Goal: Task Accomplishment & Management: Use online tool/utility

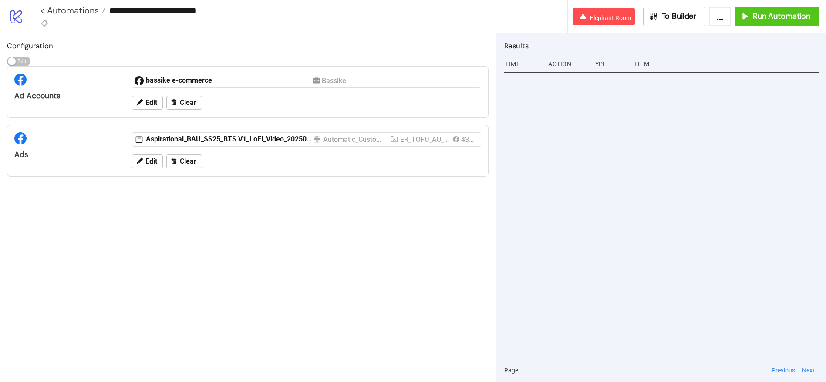
click at [183, 15] on input "**********" at bounding box center [336, 10] width 462 height 13
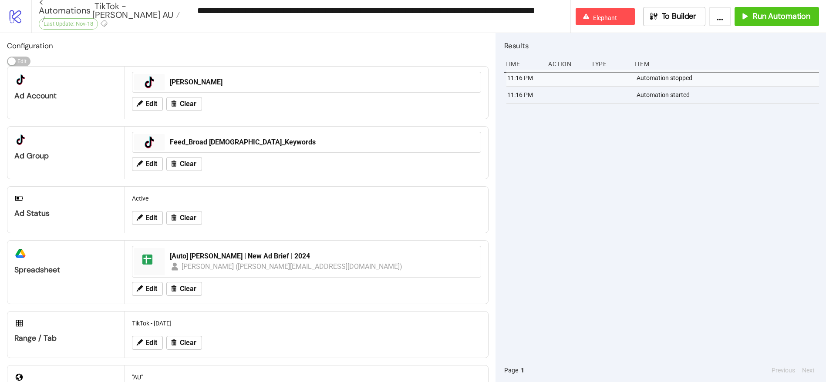
scroll to position [44, 0]
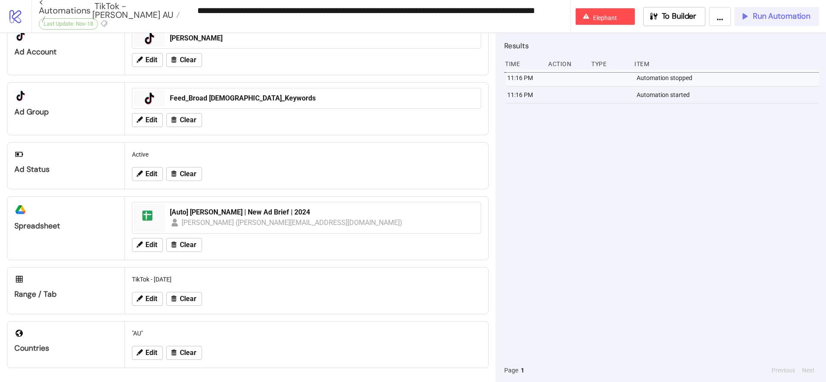
click at [771, 10] on button "Run Automation" at bounding box center [776, 16] width 84 height 19
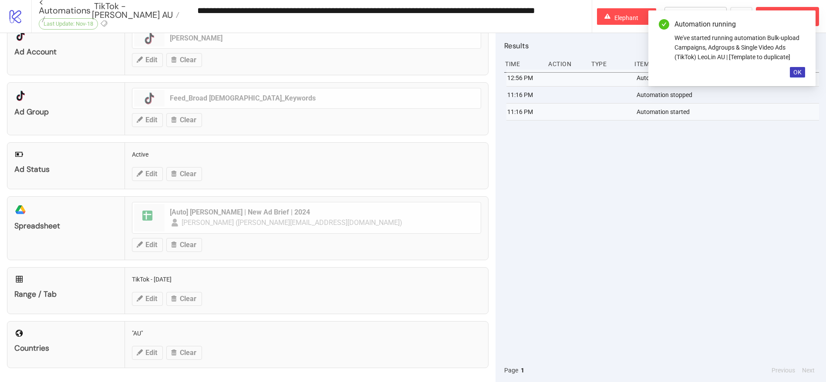
click at [797, 66] on div "Automation running We've started running automation Bulk-upload Campaigns, Adgr…" at bounding box center [731, 48] width 167 height 76
click at [801, 73] on button "OK" at bounding box center [796, 72] width 15 height 10
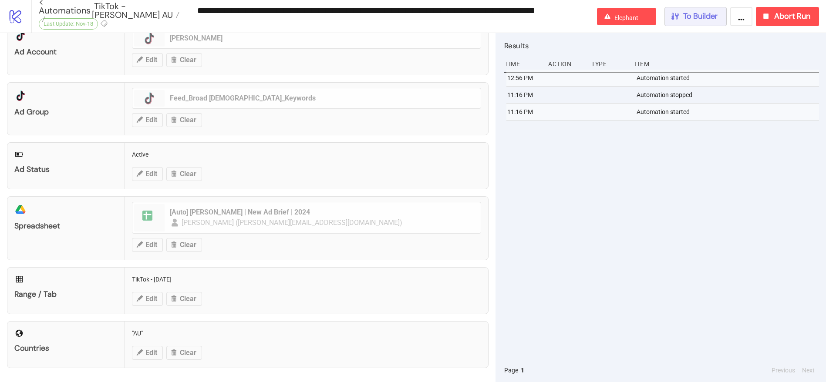
click at [714, 25] on button "To Builder" at bounding box center [695, 16] width 63 height 19
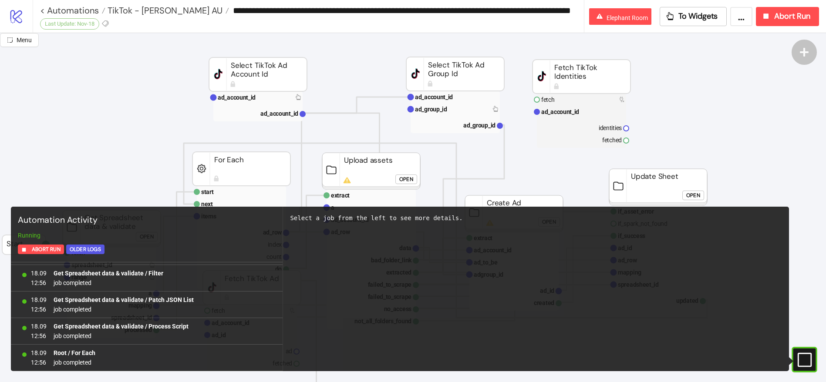
scroll to position [193, 0]
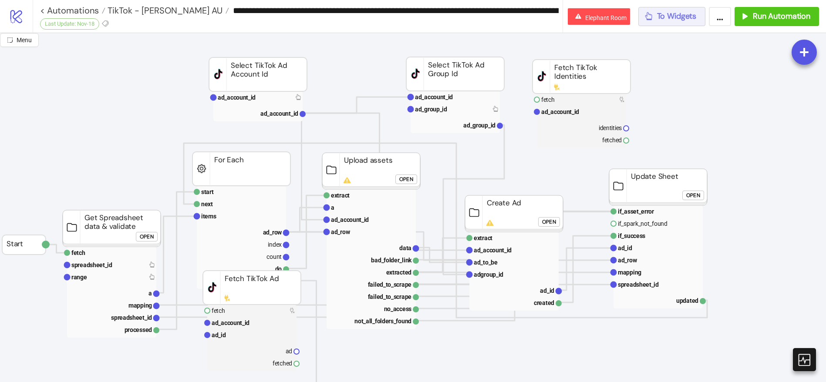
click at [674, 21] on button "To Widgets" at bounding box center [671, 16] width 67 height 19
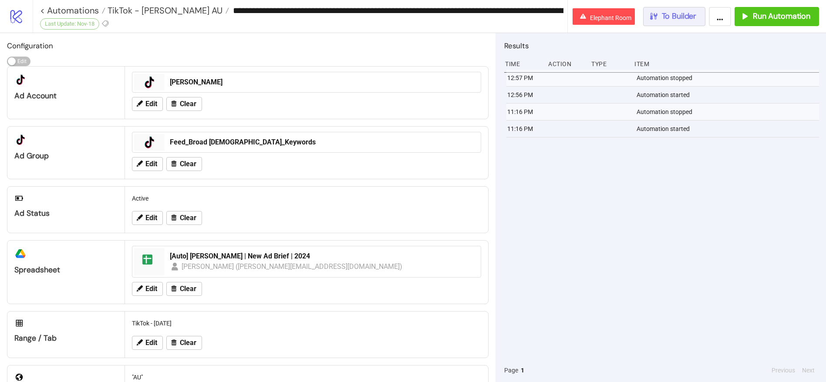
click at [670, 11] on span "To Builder" at bounding box center [679, 16] width 35 height 10
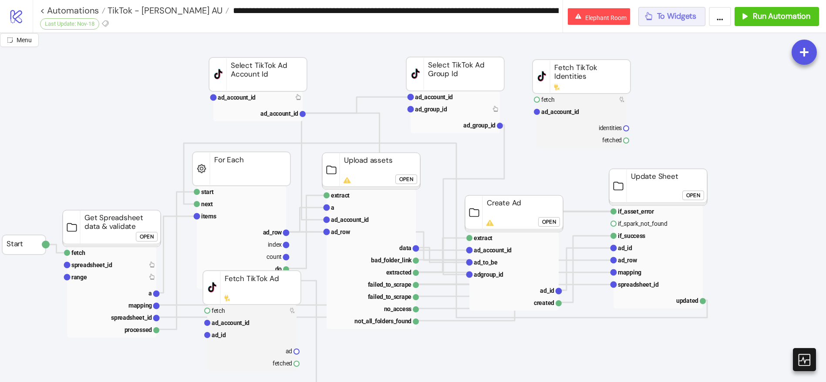
click at [665, 17] on span "To Widgets" at bounding box center [677, 16] width 40 height 10
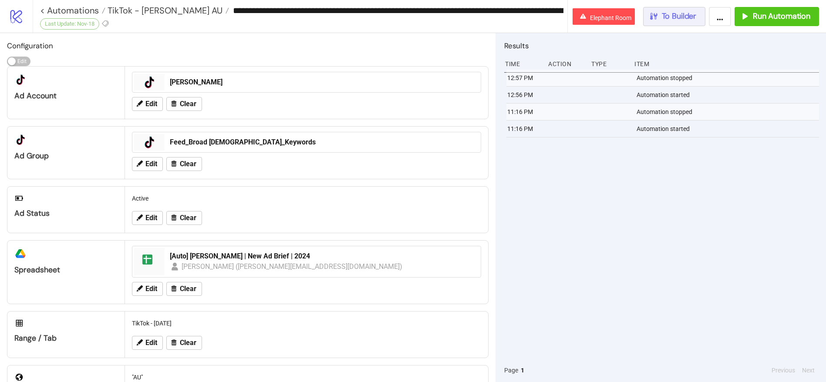
click at [667, 23] on button "To Builder" at bounding box center [674, 16] width 63 height 19
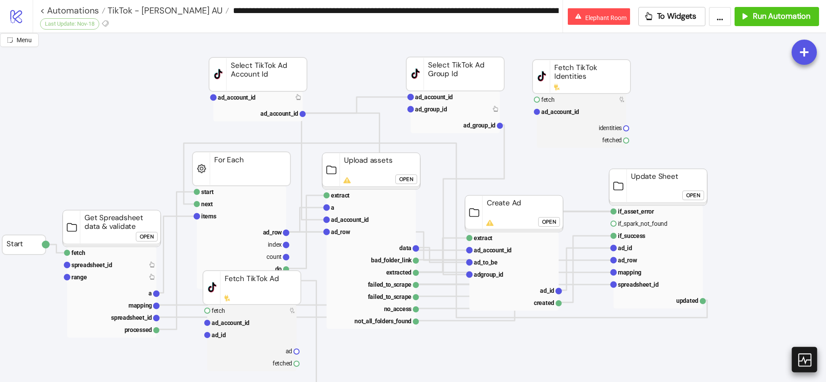
click at [798, 358] on icon at bounding box center [803, 359] width 13 height 13
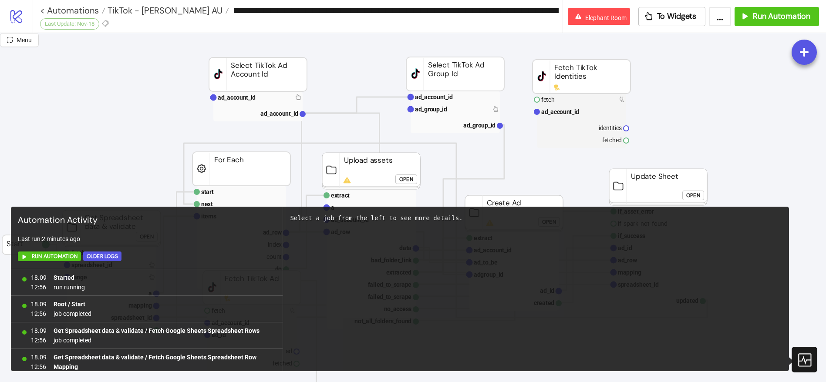
scroll to position [226, 0]
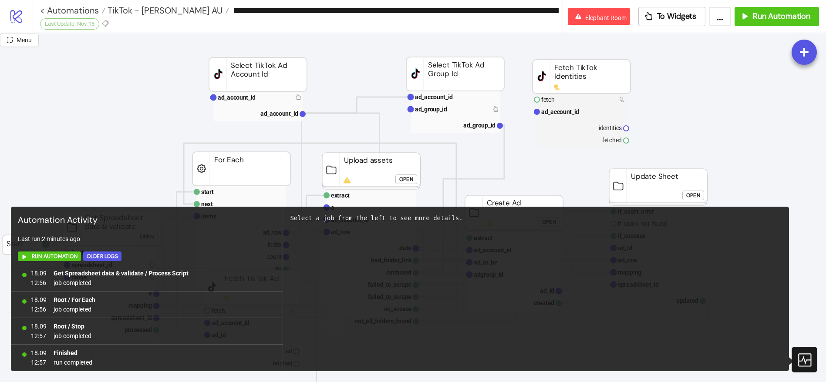
click at [806, 356] on icon at bounding box center [803, 359] width 15 height 15
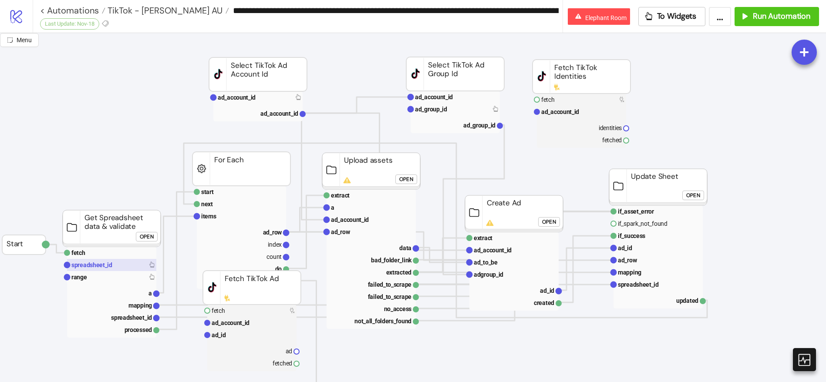
click at [120, 267] on rect at bounding box center [111, 265] width 89 height 12
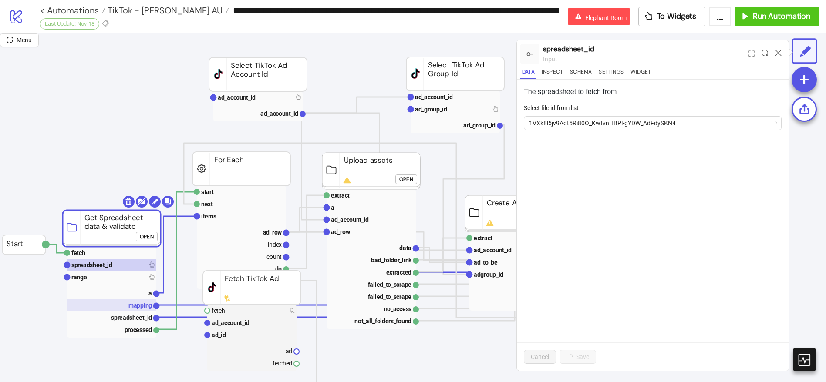
click at [97, 304] on rect at bounding box center [111, 305] width 89 height 12
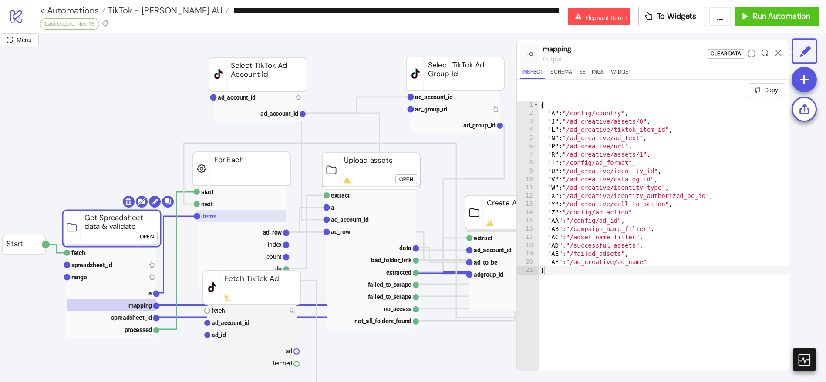
click at [232, 217] on rect at bounding box center [241, 216] width 89 height 12
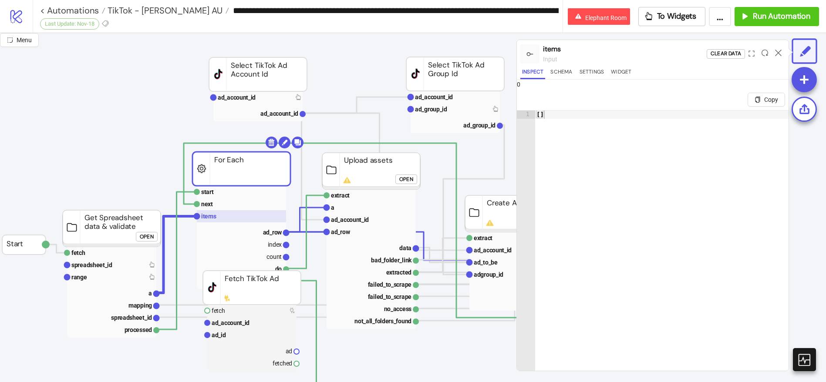
scroll to position [0, 0]
click at [277, 228] on text "ad_row" at bounding box center [273, 231] width 20 height 7
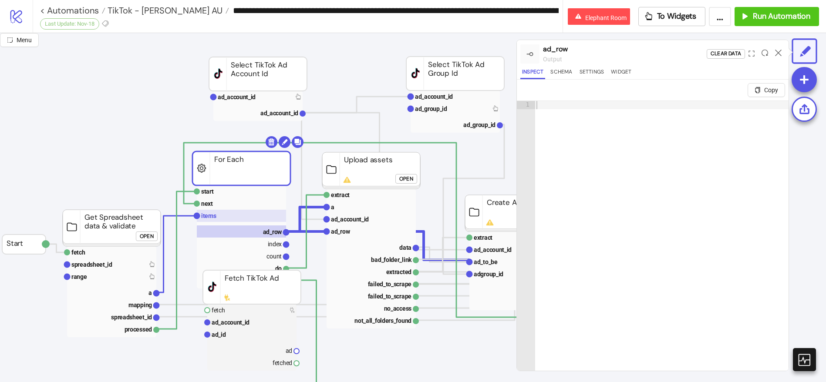
click at [244, 222] on rect at bounding box center [241, 216] width 89 height 12
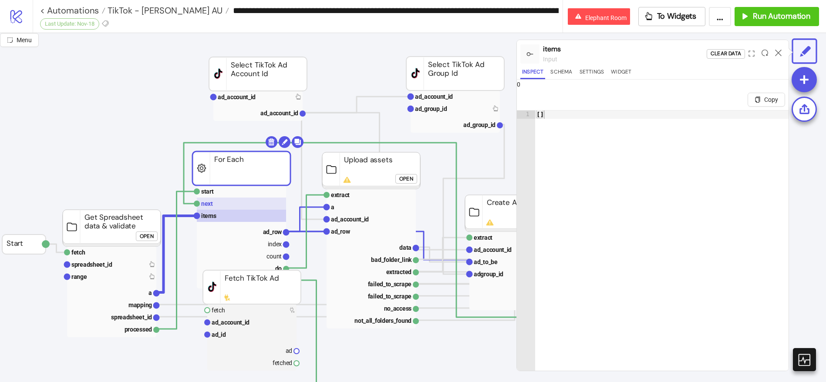
click at [244, 202] on rect at bounding box center [241, 204] width 89 height 12
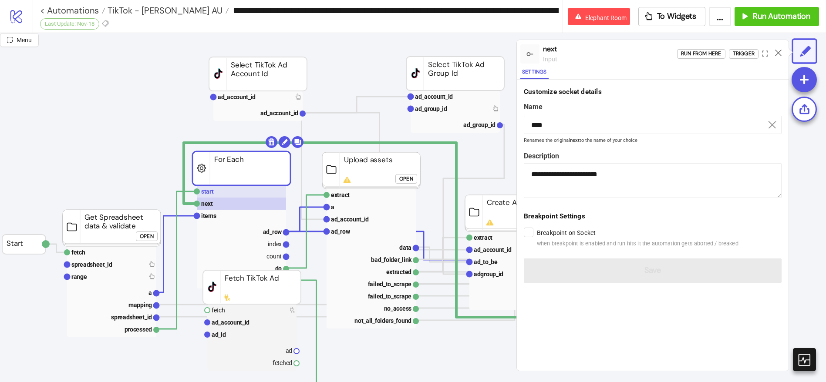
click at [245, 197] on rect at bounding box center [241, 191] width 89 height 12
type input "*****"
type textarea "**********"
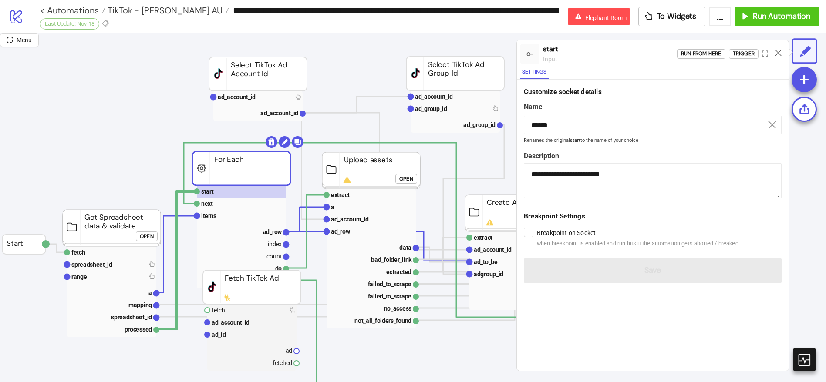
click at [248, 224] on rect at bounding box center [241, 236] width 89 height 103
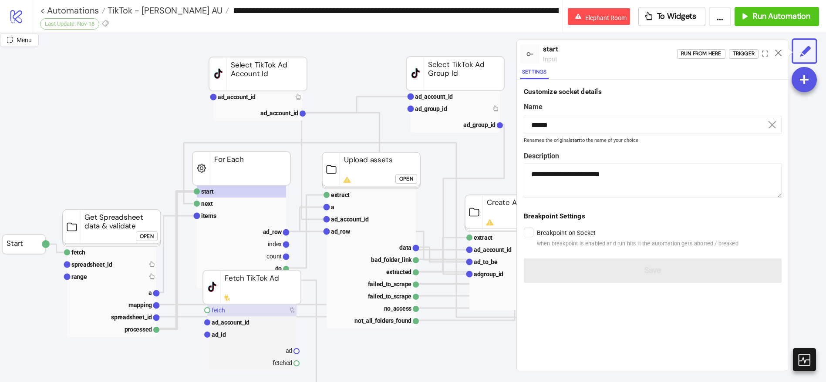
click at [238, 310] on rect at bounding box center [251, 310] width 89 height 12
type input "*****"
type textarea "**********"
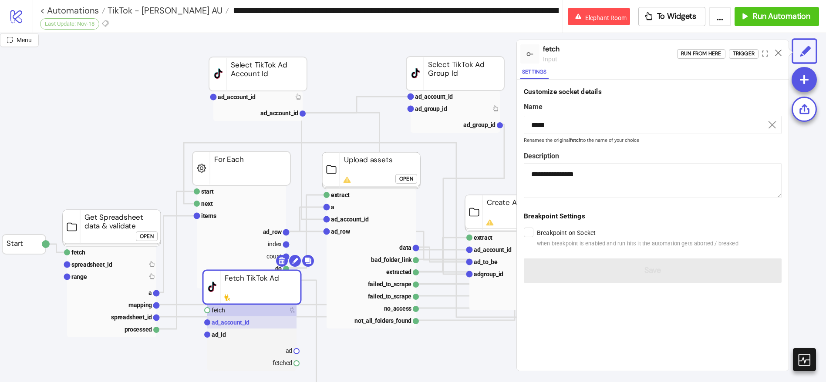
click at [238, 322] on text "ad_account_id" at bounding box center [231, 322] width 38 height 7
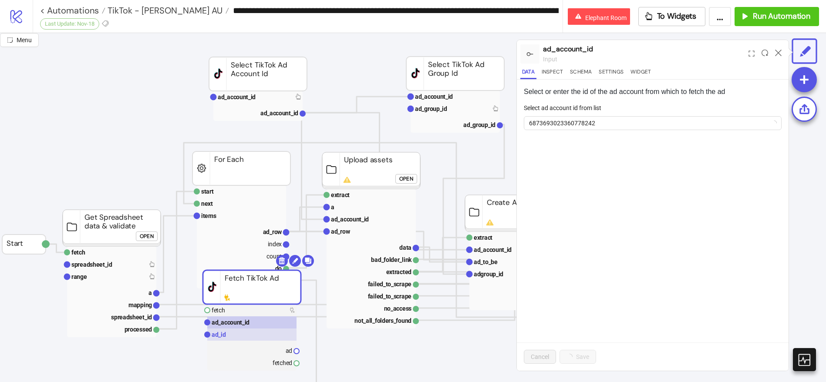
click at [235, 333] on rect at bounding box center [251, 335] width 89 height 12
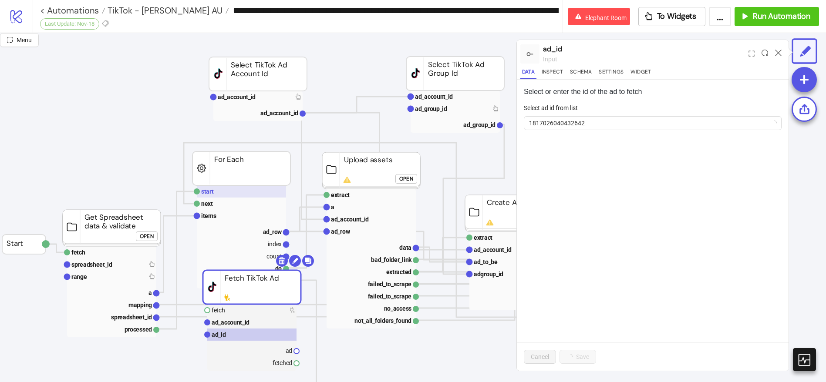
click at [241, 195] on rect at bounding box center [241, 191] width 89 height 12
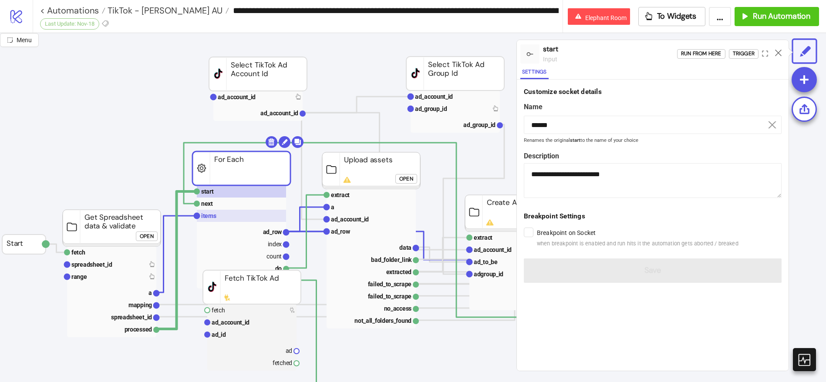
click at [236, 219] on rect at bounding box center [241, 216] width 89 height 12
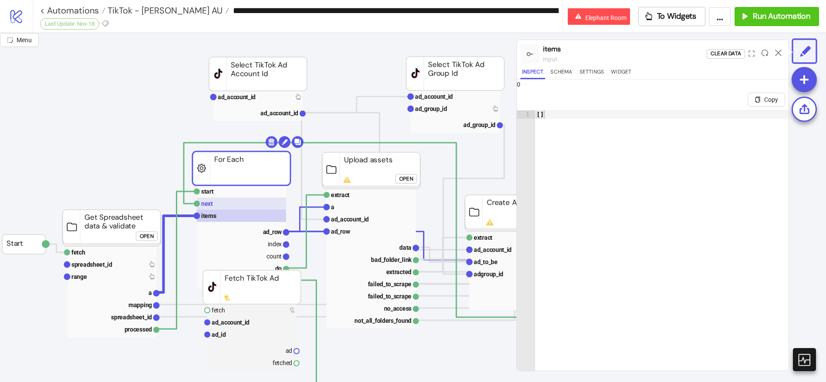
click at [248, 201] on rect at bounding box center [241, 204] width 89 height 12
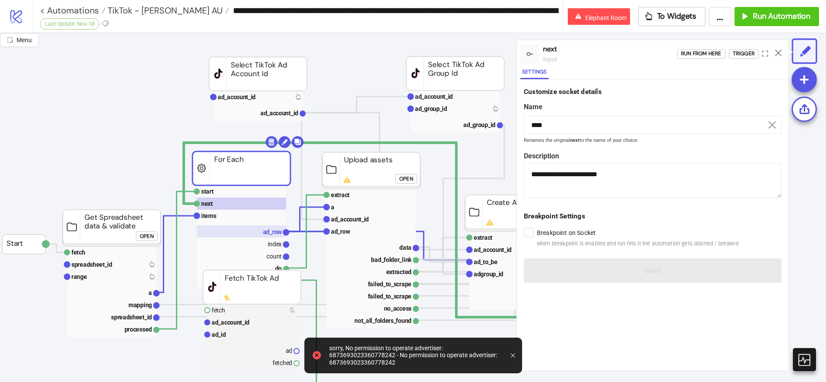
click at [256, 233] on rect at bounding box center [241, 231] width 89 height 12
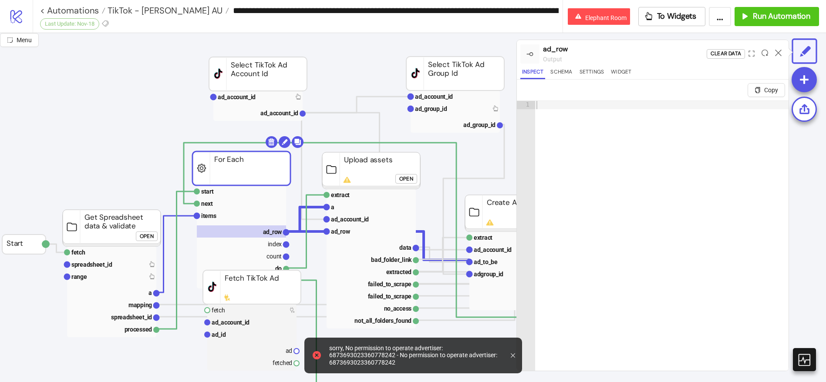
click at [353, 355] on div "sorry, No permission to operate advertiser: 6873693023360778242 - No permission…" at bounding box center [416, 356] width 175 height 22
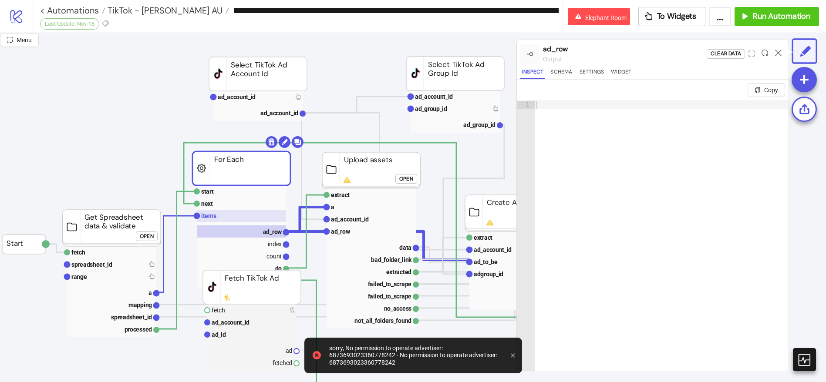
click at [257, 210] on rect at bounding box center [241, 216] width 89 height 12
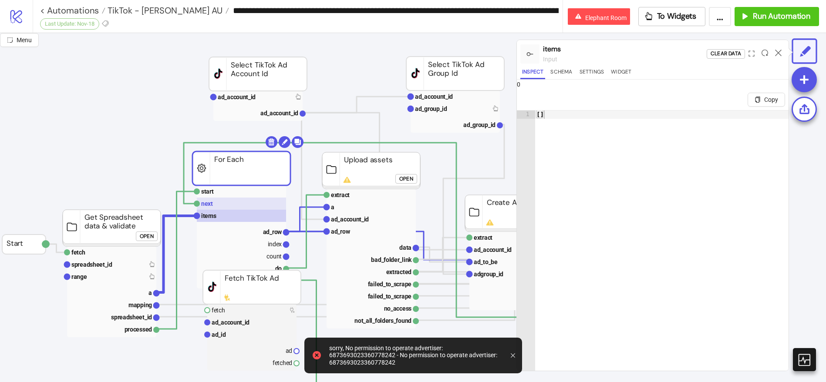
click at [262, 199] on rect at bounding box center [241, 204] width 89 height 12
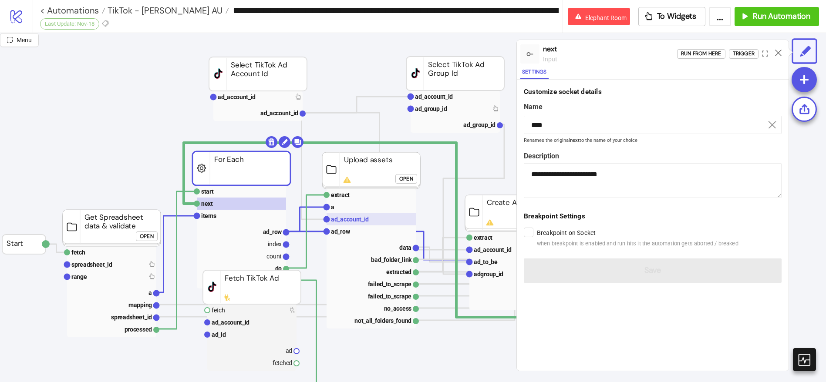
click at [390, 222] on rect at bounding box center [370, 219] width 89 height 12
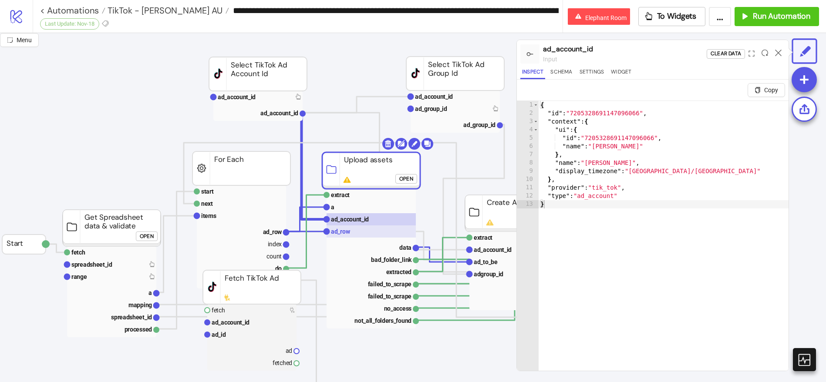
click at [359, 230] on rect at bounding box center [370, 231] width 89 height 12
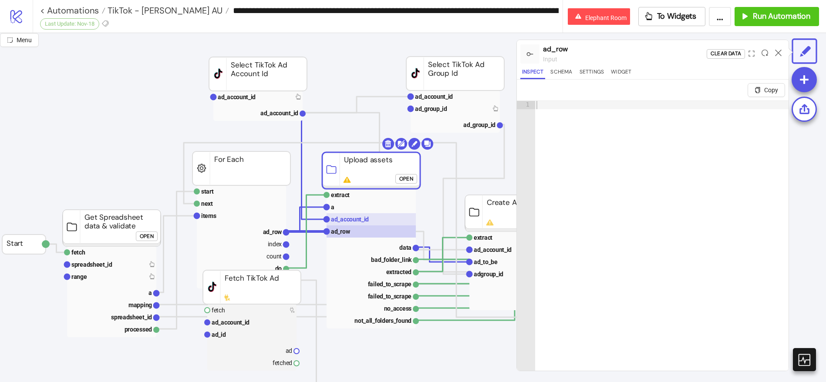
click at [370, 215] on rect at bounding box center [370, 219] width 89 height 12
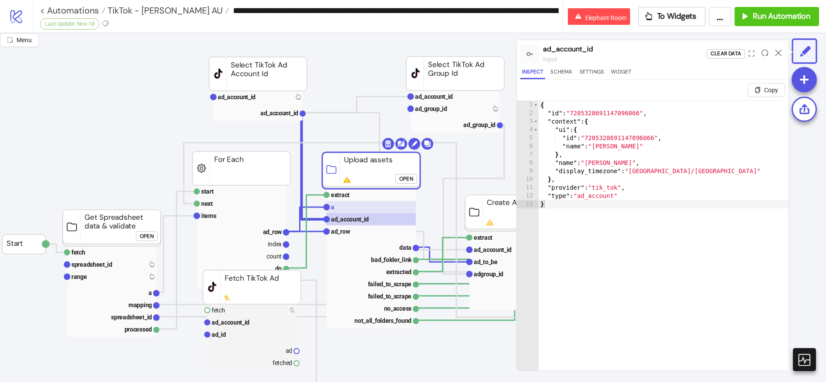
click at [377, 203] on rect at bounding box center [370, 207] width 89 height 12
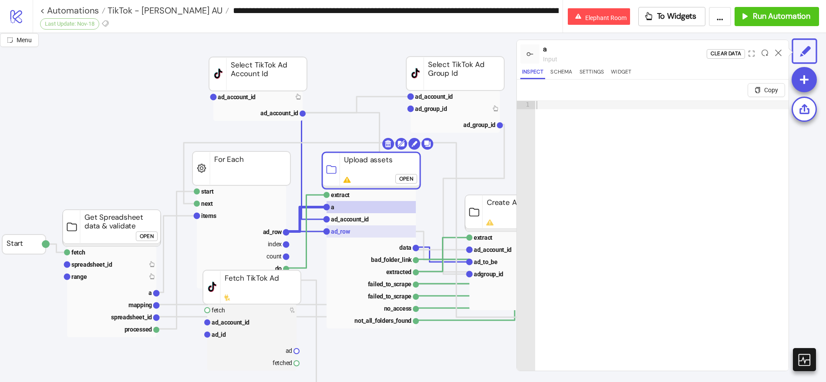
click at [363, 228] on rect at bounding box center [370, 231] width 89 height 12
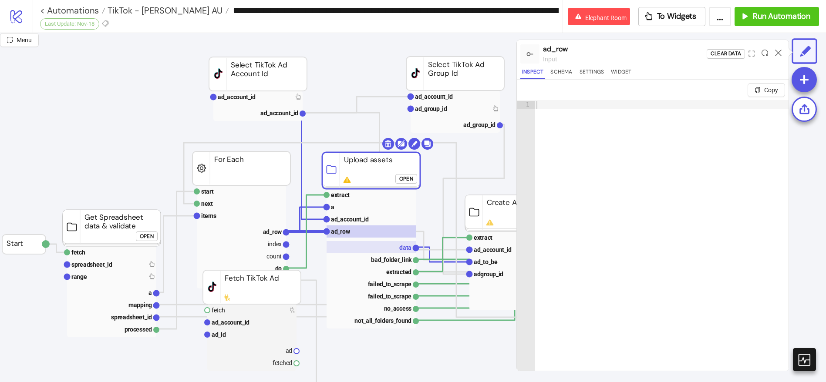
click at [356, 250] on rect at bounding box center [370, 247] width 89 height 12
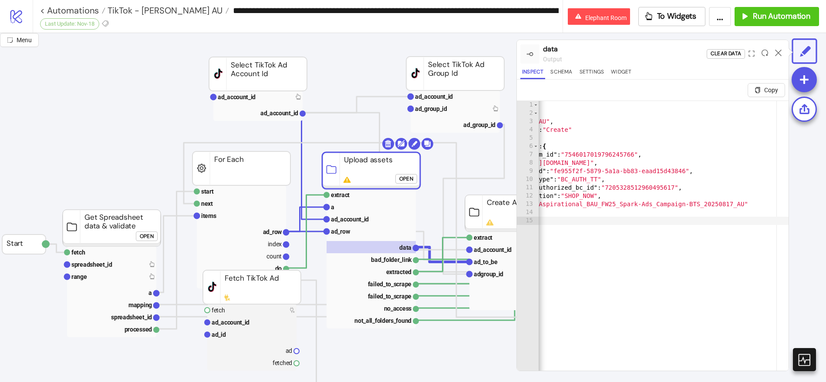
scroll to position [0, 57]
type textarea "**********"
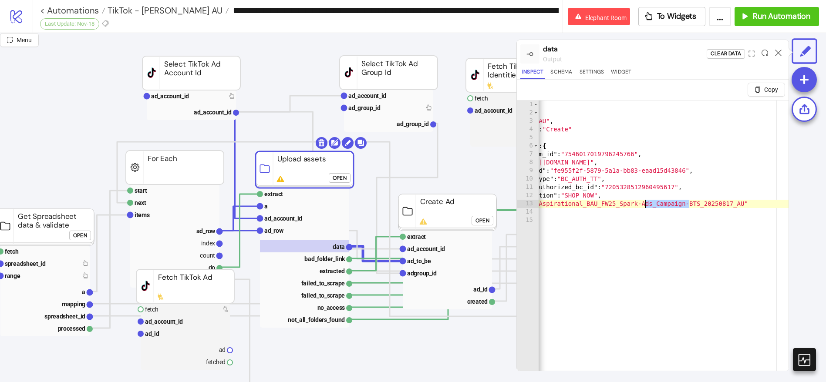
scroll to position [1, 0]
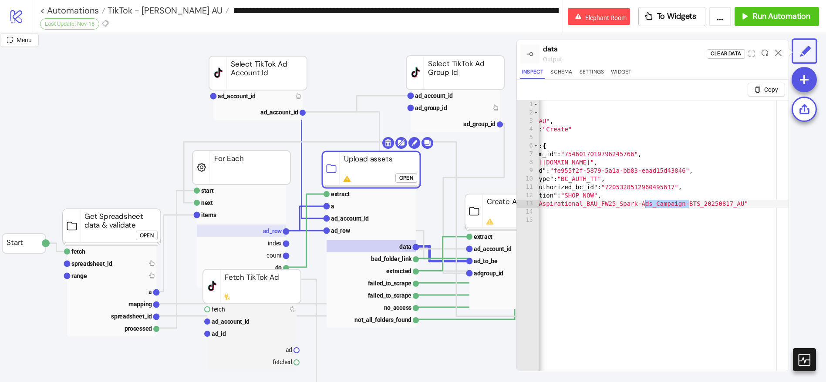
click at [254, 233] on rect at bounding box center [241, 231] width 89 height 12
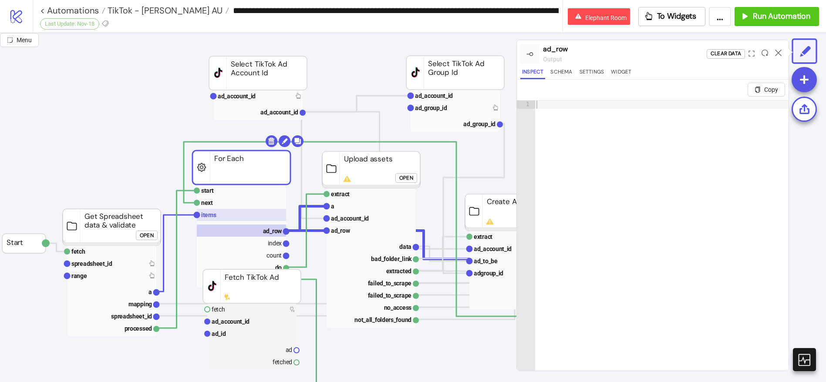
click at [221, 215] on rect at bounding box center [241, 215] width 89 height 12
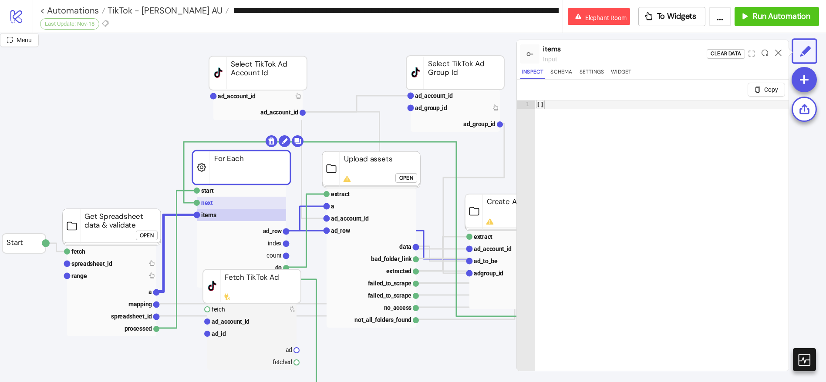
click at [234, 203] on rect at bounding box center [241, 203] width 89 height 12
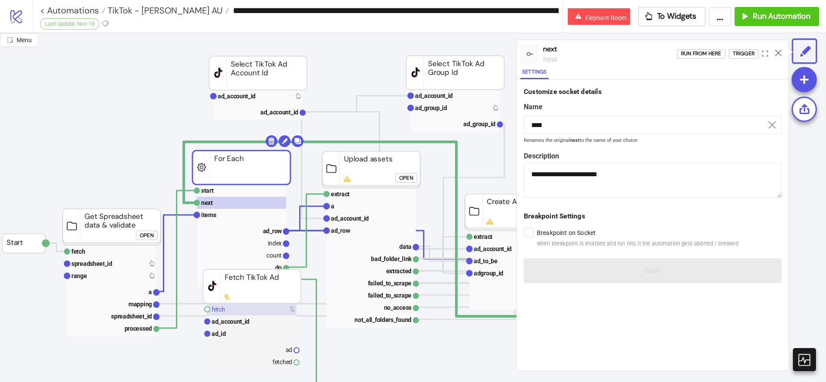
click at [239, 305] on rect at bounding box center [251, 309] width 89 height 12
type input "*****"
type textarea "**********"
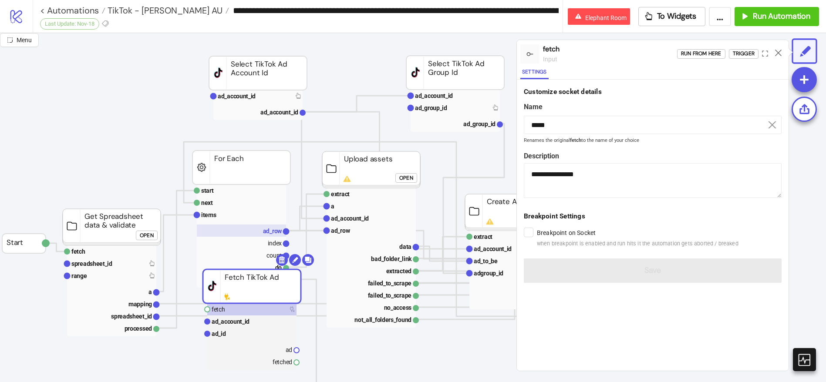
click at [210, 236] on rect at bounding box center [241, 231] width 89 height 12
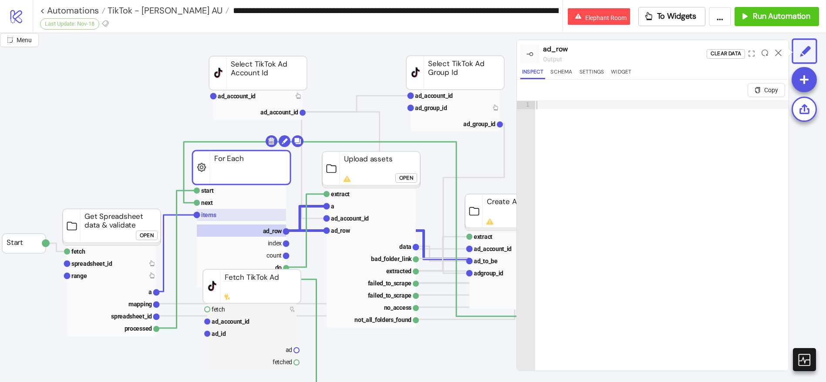
click at [222, 218] on rect at bounding box center [241, 215] width 89 height 12
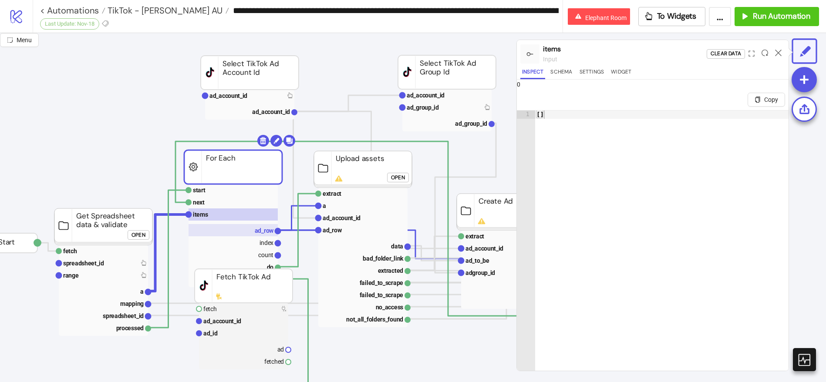
click at [264, 228] on text "ad_row" at bounding box center [265, 230] width 20 height 7
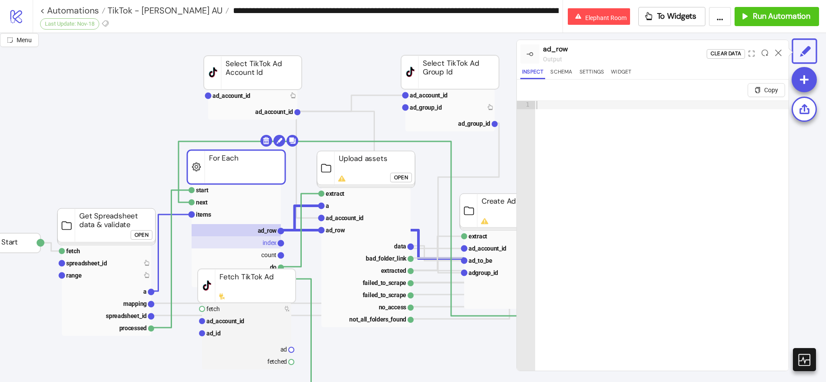
click at [251, 241] on rect at bounding box center [235, 242] width 89 height 12
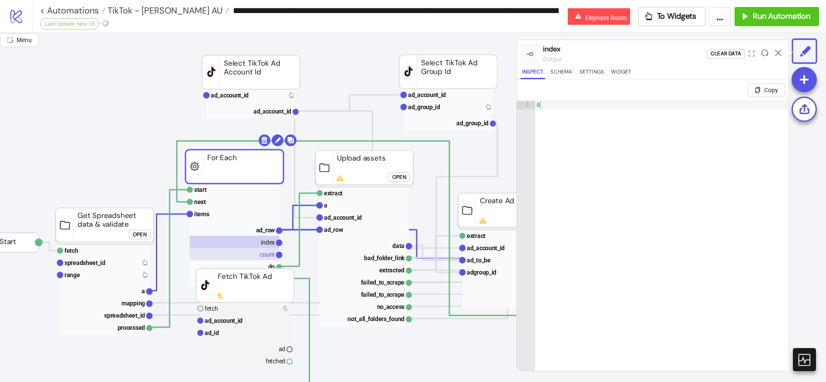
click at [252, 248] on rect at bounding box center [234, 254] width 89 height 12
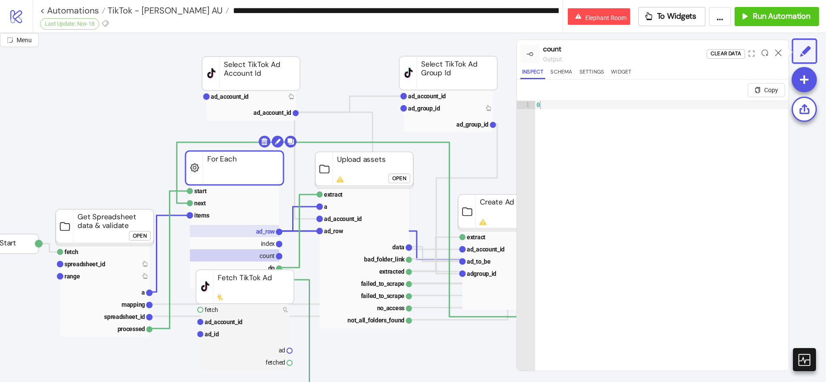
click at [242, 224] on rect at bounding box center [234, 236] width 89 height 103
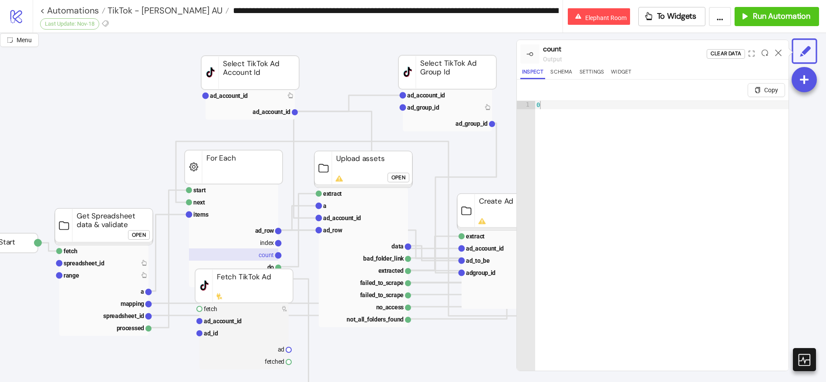
click at [259, 253] on g "count" at bounding box center [233, 255] width 89 height 12
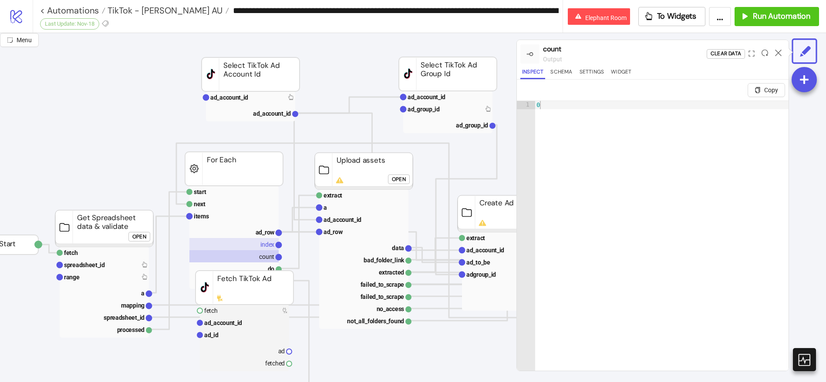
click at [259, 243] on rect at bounding box center [233, 244] width 89 height 12
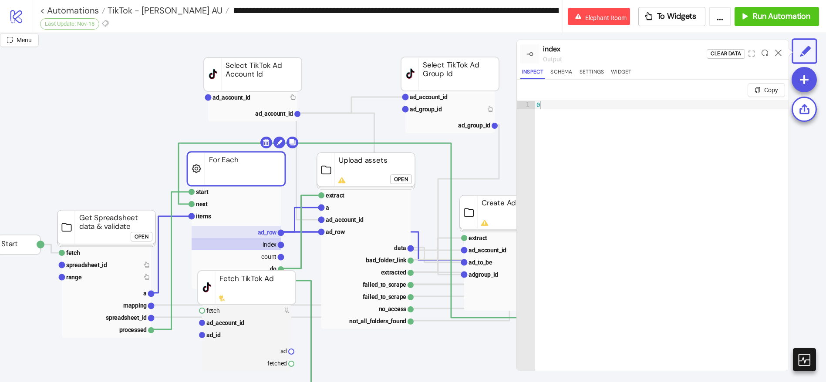
click at [261, 232] on text "ad_row" at bounding box center [268, 232] width 20 height 7
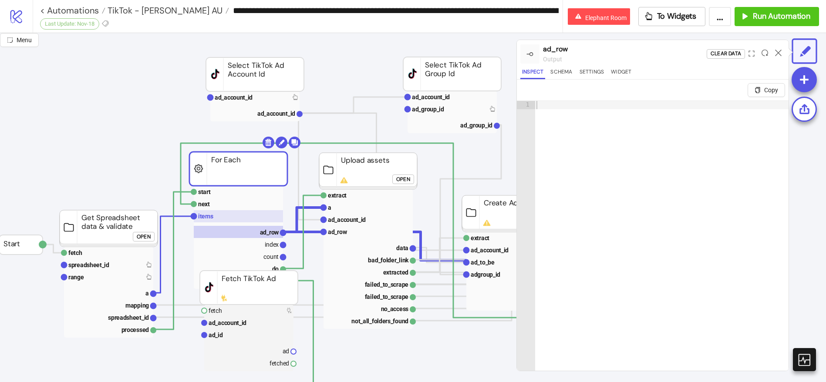
scroll to position [0, 6]
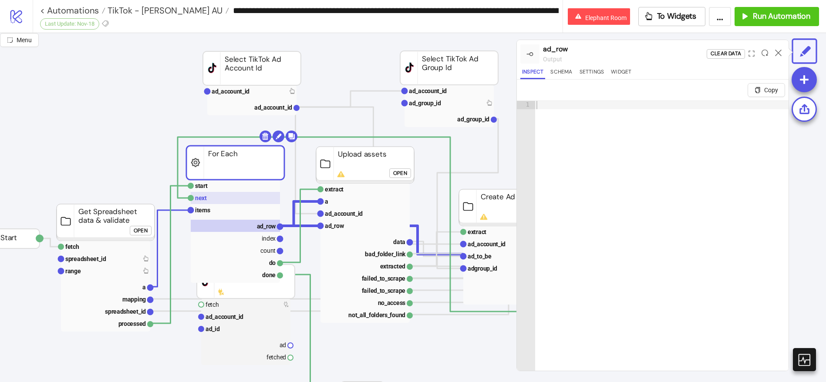
click at [239, 193] on rect at bounding box center [235, 198] width 89 height 12
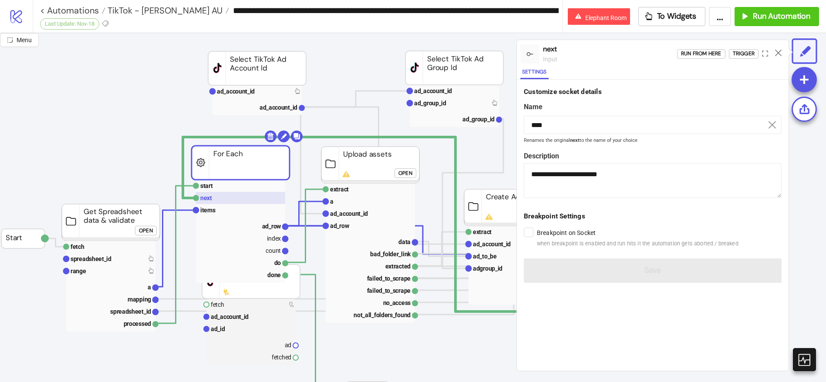
scroll to position [6, 0]
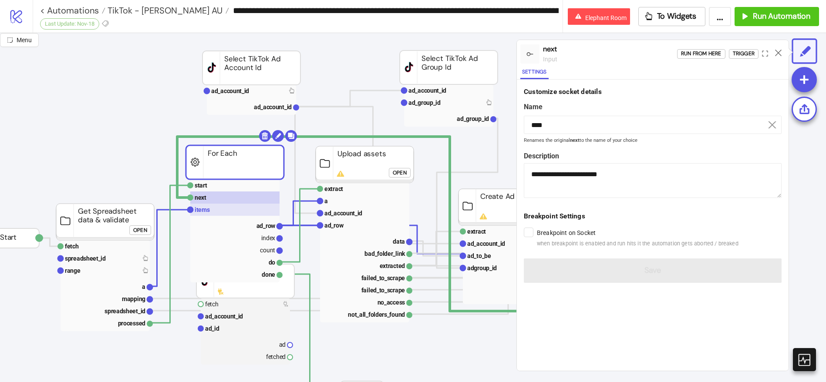
click at [231, 205] on rect at bounding box center [234, 210] width 89 height 12
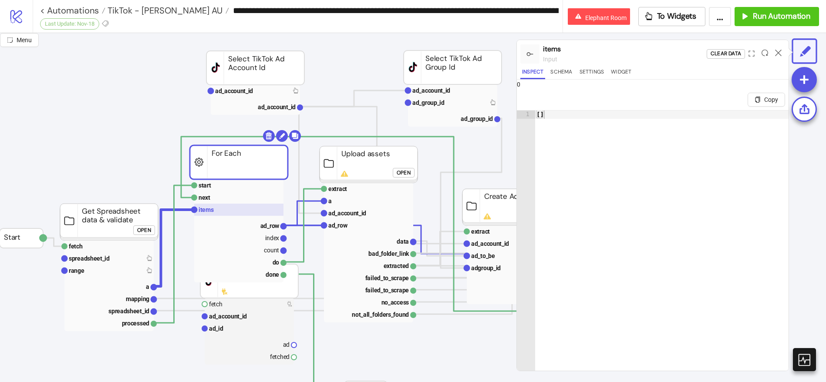
scroll to position [7, 0]
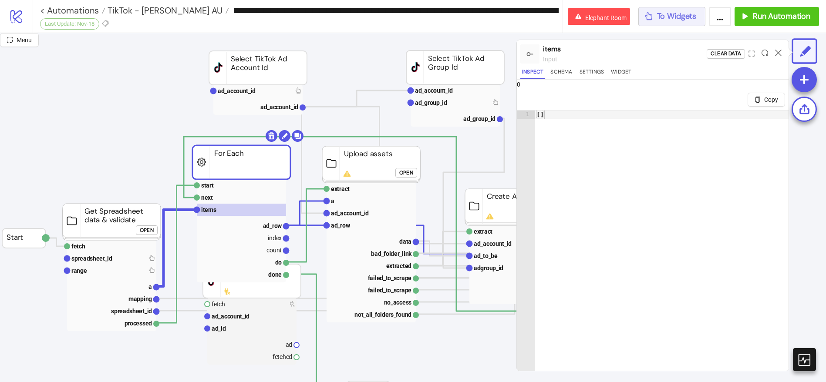
click at [655, 14] on div "To Widgets" at bounding box center [670, 16] width 53 height 10
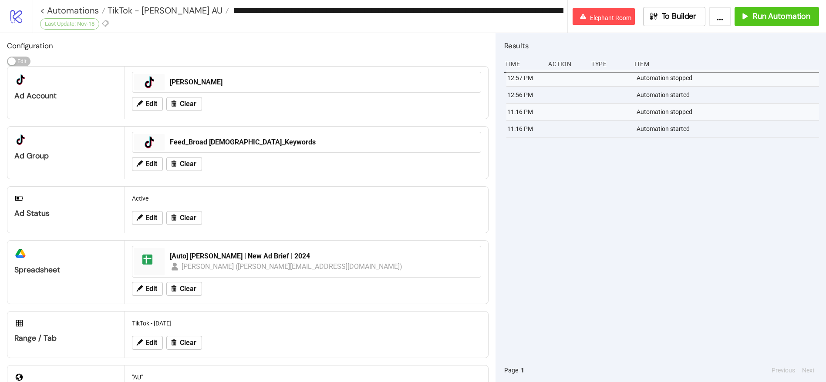
scroll to position [44, 0]
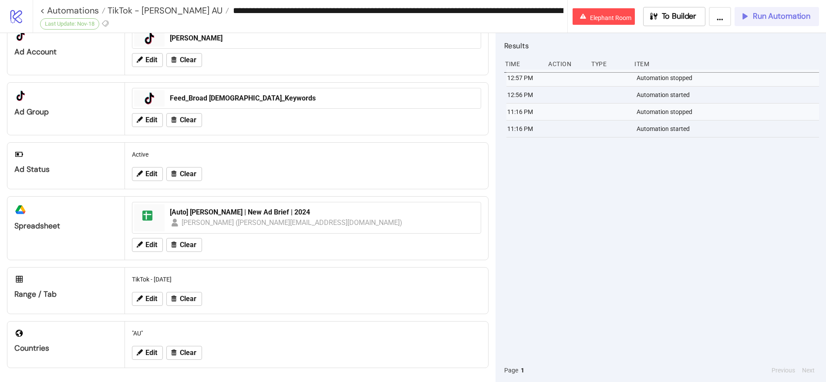
click at [789, 13] on span "Run Automation" at bounding box center [781, 16] width 57 height 10
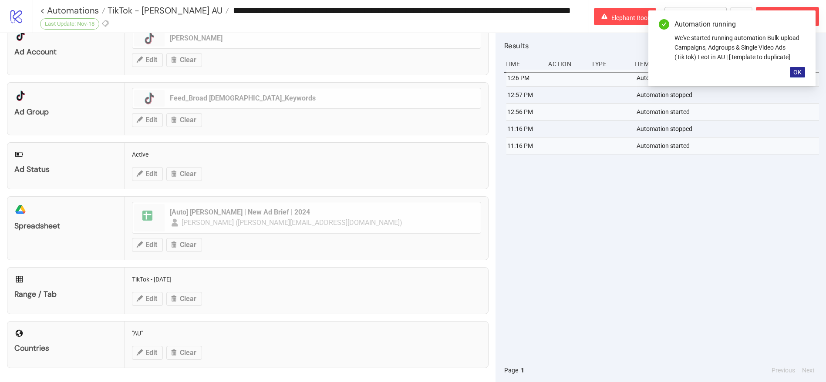
click at [797, 70] on span "OK" at bounding box center [797, 72] width 8 height 7
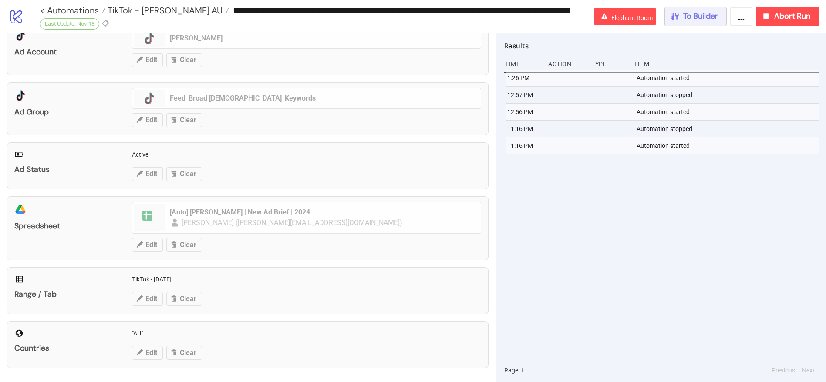
click at [709, 19] on span "To Builder" at bounding box center [700, 16] width 35 height 10
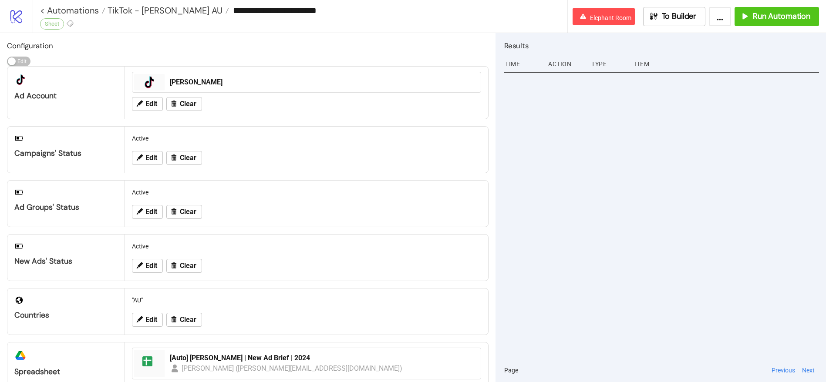
click at [17, 17] on icon at bounding box center [16, 16] width 12 height 13
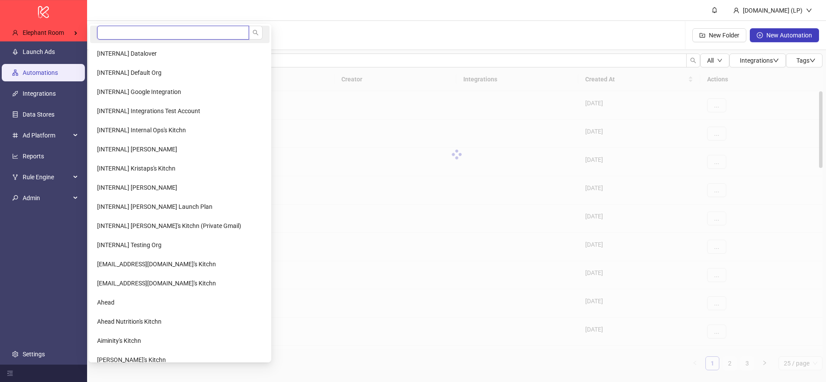
click at [132, 33] on input "search" at bounding box center [173, 33] width 152 height 14
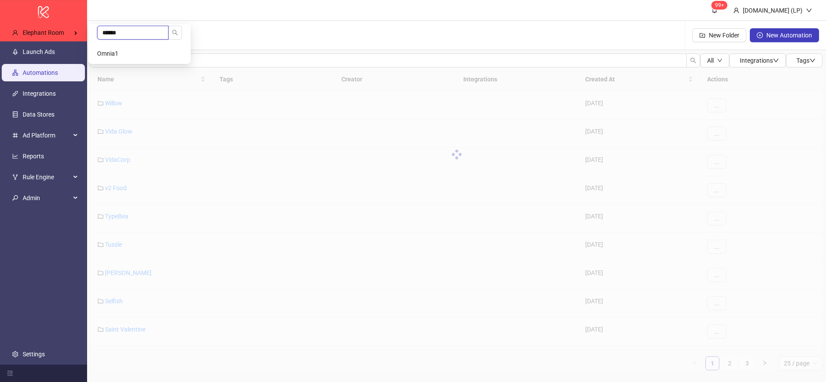
type input "******"
click at [126, 50] on li "Omnia1" at bounding box center [139, 53] width 99 height 17
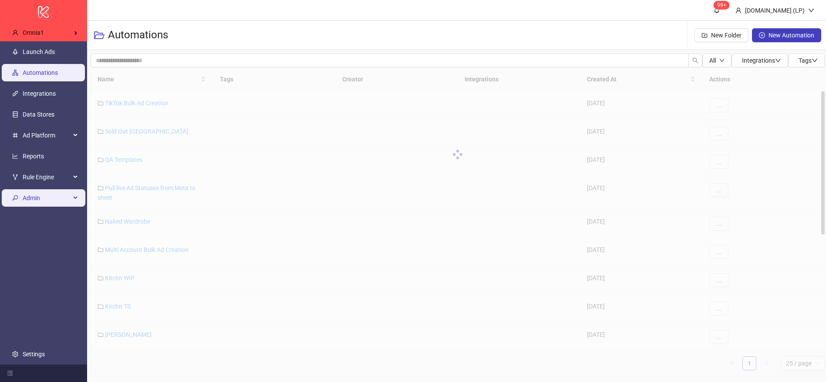
click at [61, 195] on span "Admin" at bounding box center [47, 197] width 48 height 17
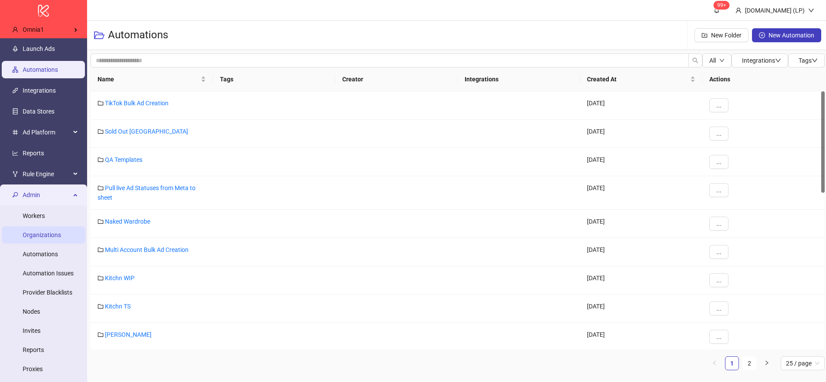
click at [53, 232] on link "Organizations" at bounding box center [42, 235] width 38 height 7
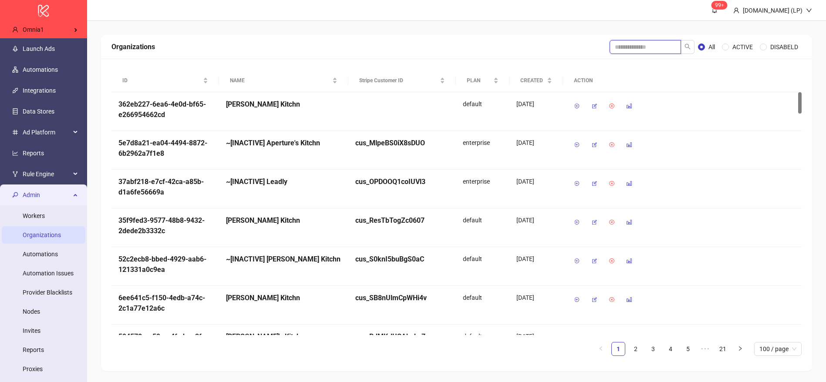
click at [632, 52] on input "search" at bounding box center [644, 47] width 71 height 14
type input "*****"
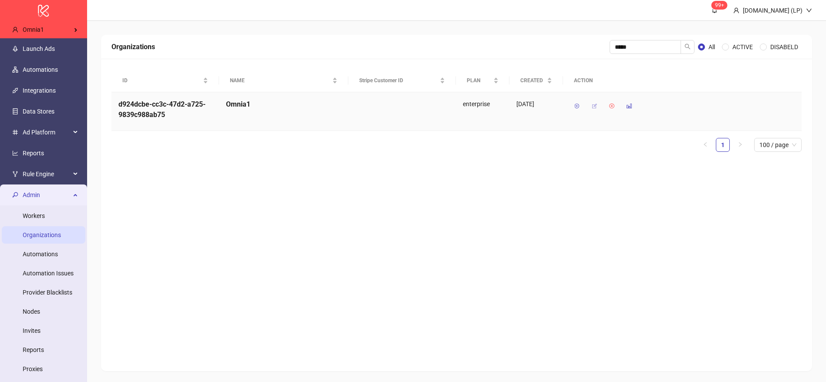
click at [594, 106] on icon "button" at bounding box center [594, 106] width 6 height 6
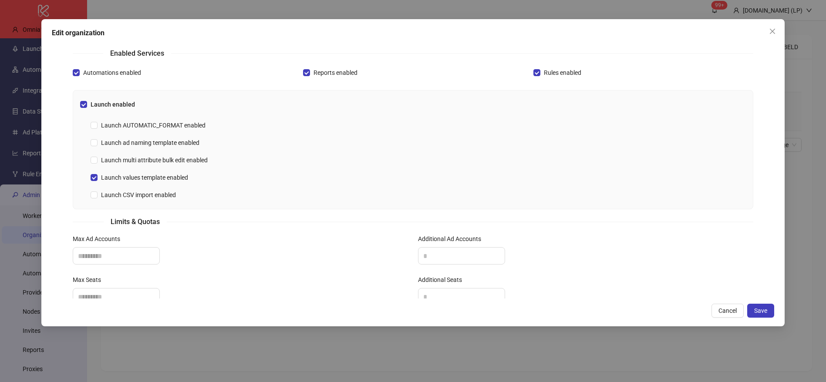
scroll to position [242, 0]
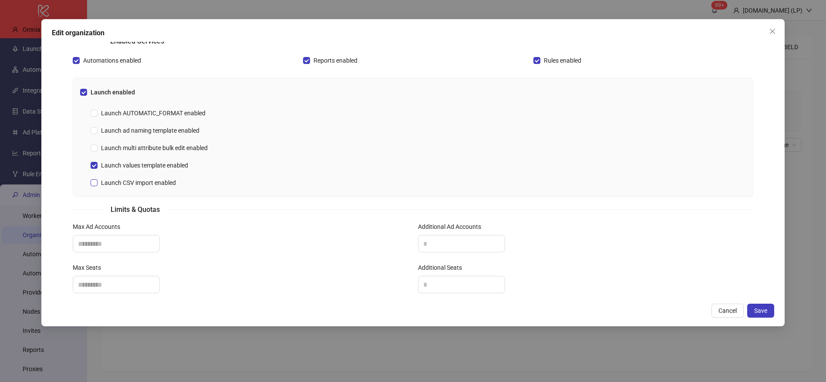
click at [160, 186] on span "Launch CSV import enabled" at bounding box center [138, 183] width 82 height 10
click at [755, 306] on button "Save" at bounding box center [760, 311] width 27 height 14
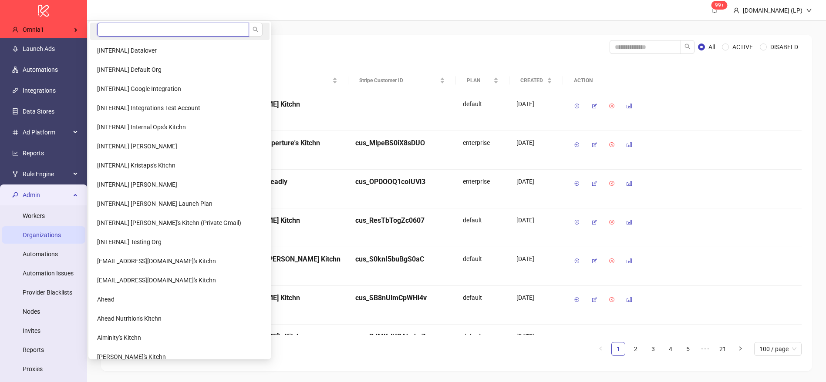
click at [140, 30] on input "search" at bounding box center [173, 30] width 152 height 14
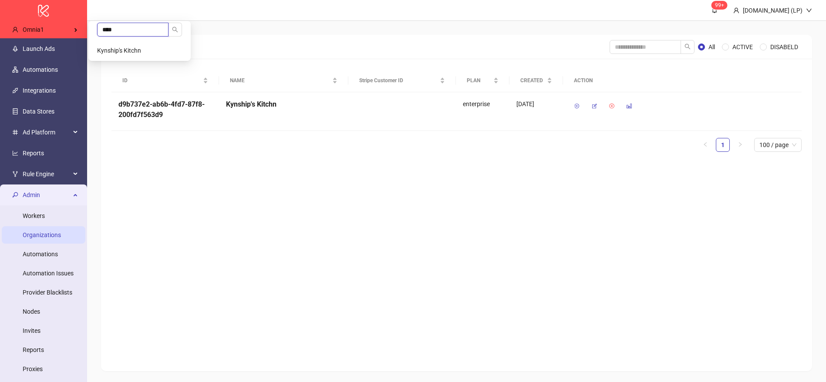
type input "****"
click at [156, 48] on li "Kynship's Kitchn" at bounding box center [139, 50] width 99 height 17
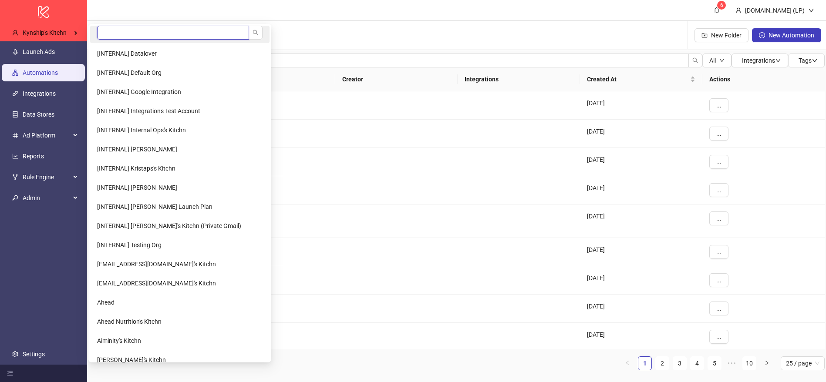
click at [128, 31] on input "search" at bounding box center [173, 33] width 152 height 14
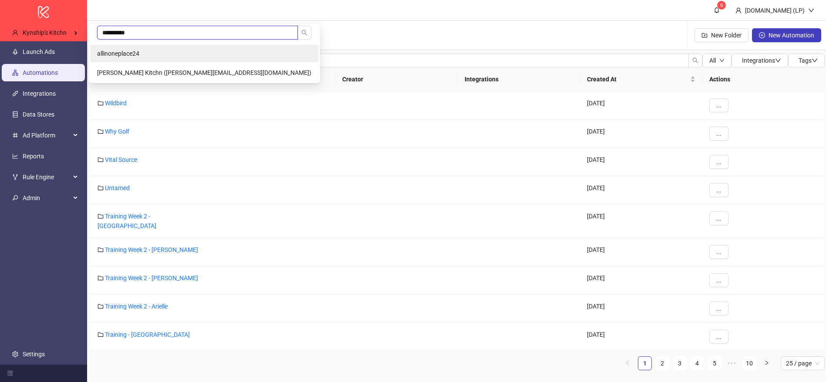
type input "**********"
click at [131, 53] on span "allinoneplace24" at bounding box center [118, 53] width 42 height 7
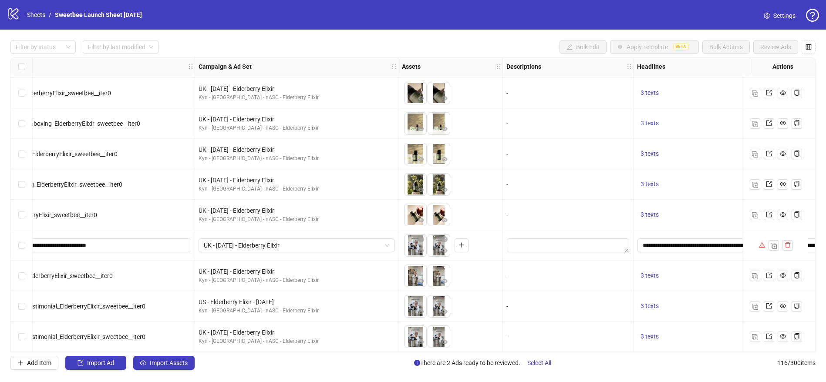
scroll to position [3261, 0]
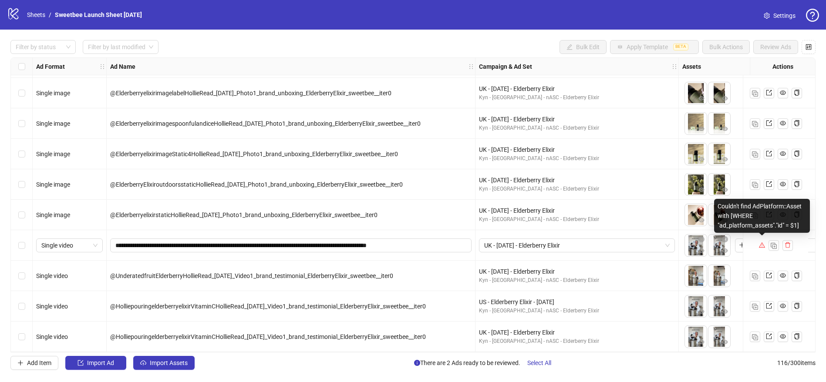
click at [759, 224] on div "Couldn't find AdPlatform::Asset with [WHERE "ad_platform_assets"."id" = $1]" at bounding box center [762, 216] width 96 height 34
copy div "Couldn't find AdPlatform::Asset with [WHERE "ad_platform_assets"."id" = $1]"
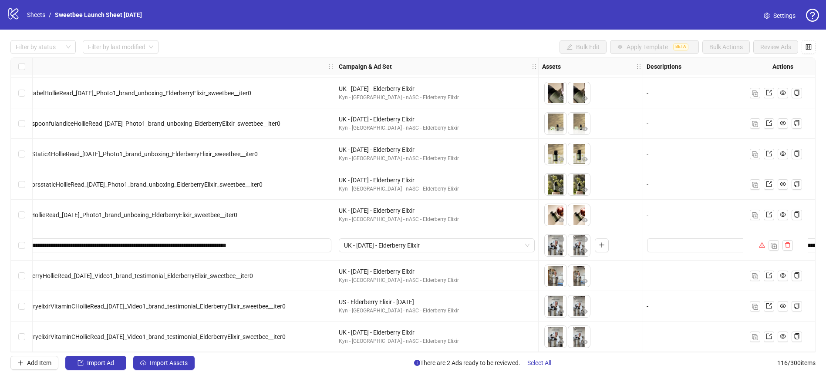
scroll to position [3261, 235]
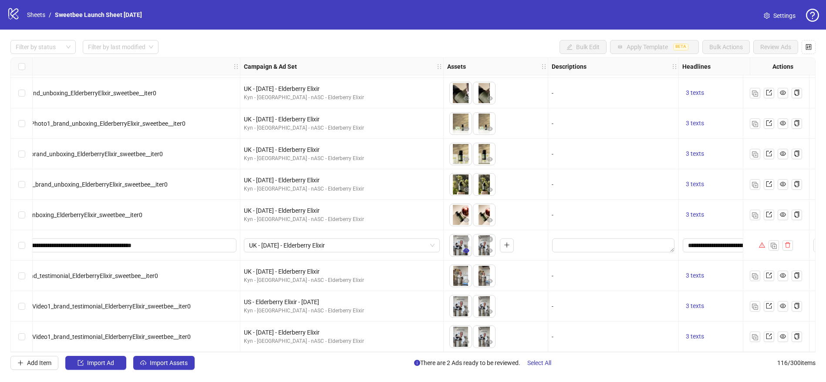
click at [462, 247] on button "button" at bounding box center [466, 251] width 10 height 10
click at [488, 248] on icon "eye" at bounding box center [490, 251] width 6 height 6
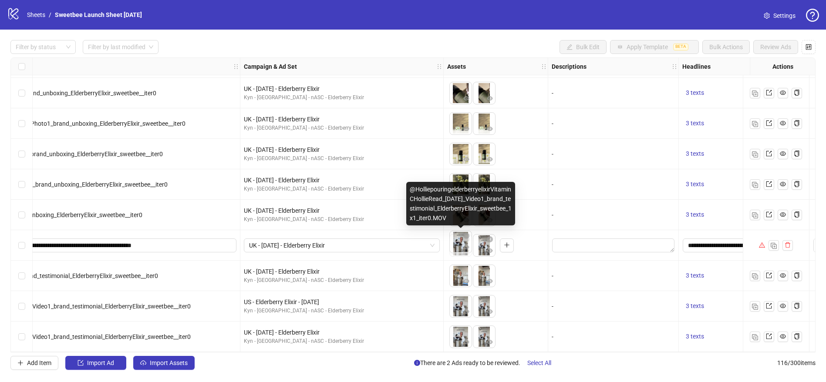
click at [458, 245] on body "logo/logo-mobile Sheets / Sweetbee Launch Sheet 09/17/25 Settings Filter by sta…" at bounding box center [413, 191] width 826 height 382
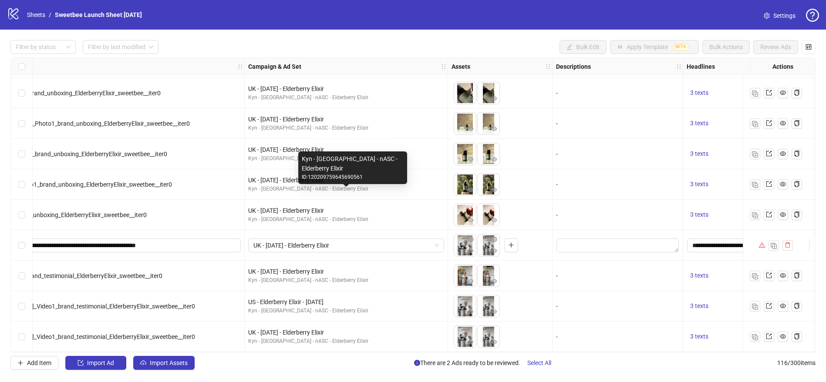
scroll to position [3250, 231]
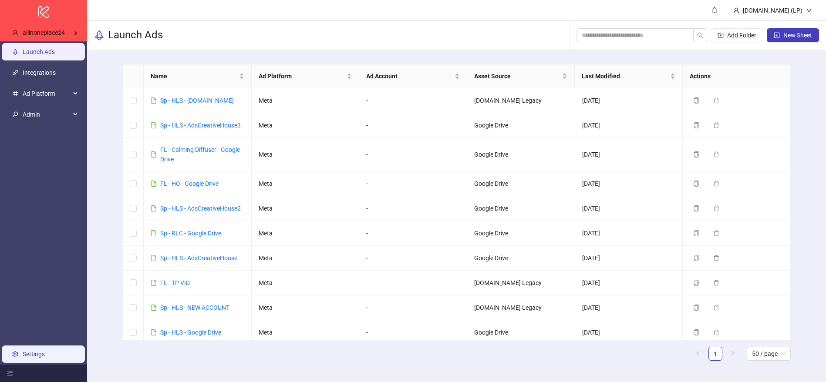
click at [45, 351] on link "Settings" at bounding box center [34, 354] width 22 height 7
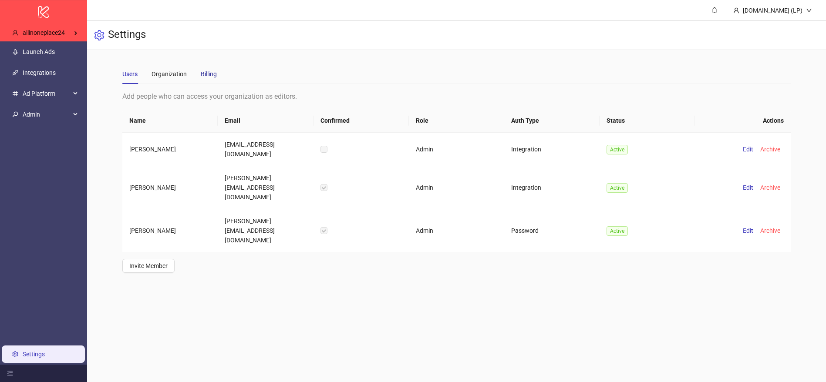
click at [213, 78] on div "Billing" at bounding box center [209, 74] width 16 height 10
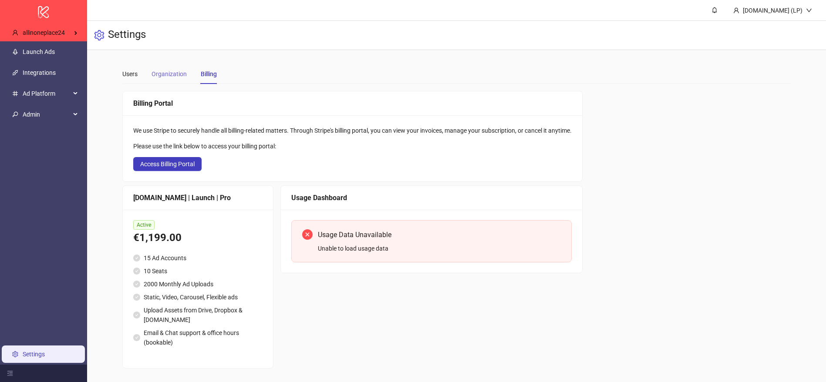
scroll to position [0, 0]
click at [135, 81] on div "Users" at bounding box center [129, 74] width 15 height 20
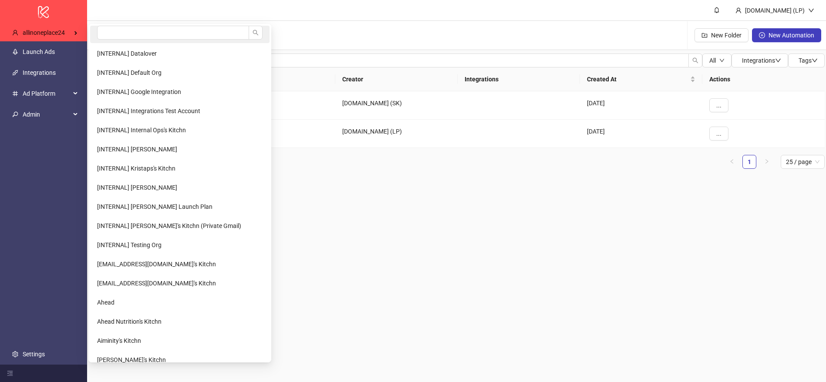
click at [96, 30] on li at bounding box center [179, 34] width 179 height 17
click at [50, 37] on div "allinoneplace24" at bounding box center [45, 32] width 80 height 17
click at [106, 34] on input "search" at bounding box center [173, 33] width 152 height 14
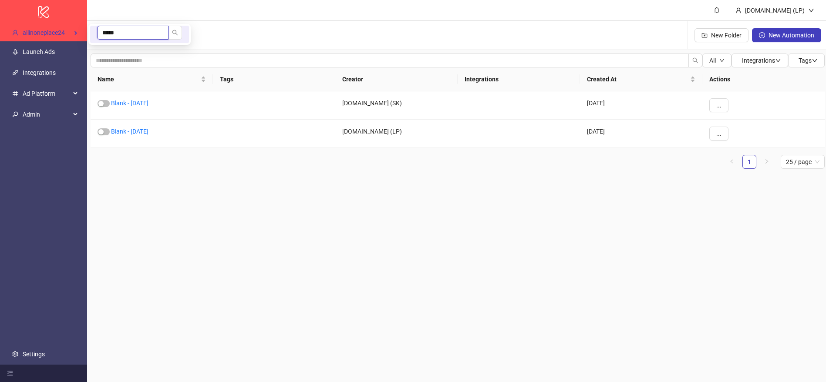
click at [116, 34] on input "*****" at bounding box center [132, 33] width 71 height 14
type input "****"
click at [119, 49] on li "Kynship's Kitchn" at bounding box center [139, 53] width 99 height 17
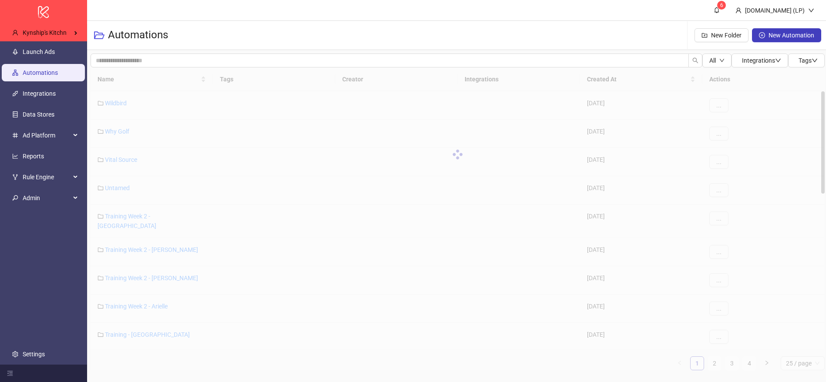
click at [71, 146] on ul "Launch Ads Automations Integrations Data Stores Ad Platform Reports Rule Engine…" at bounding box center [43, 202] width 87 height 323
click at [44, 153] on link "Reports" at bounding box center [33, 156] width 21 height 7
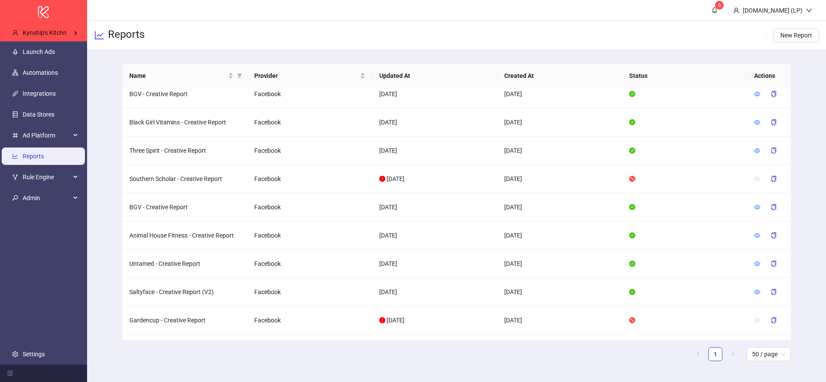
scroll to position [851, 0]
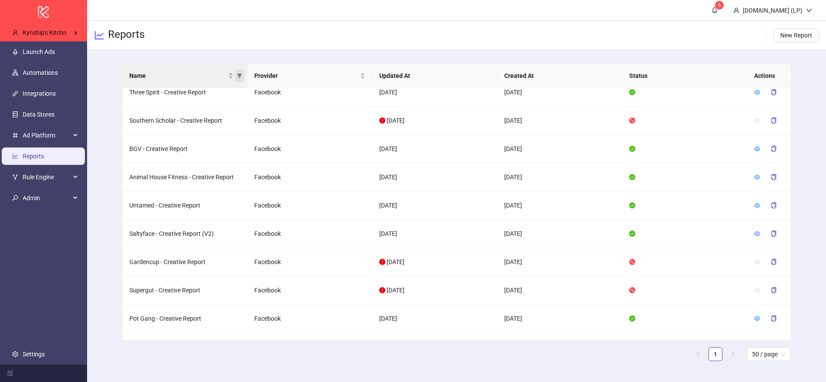
click at [243, 81] on span "Name" at bounding box center [239, 75] width 9 height 13
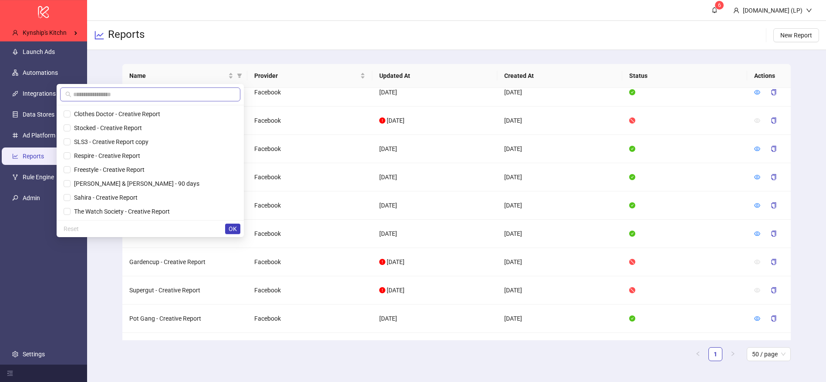
click at [198, 89] on span at bounding box center [150, 94] width 180 height 14
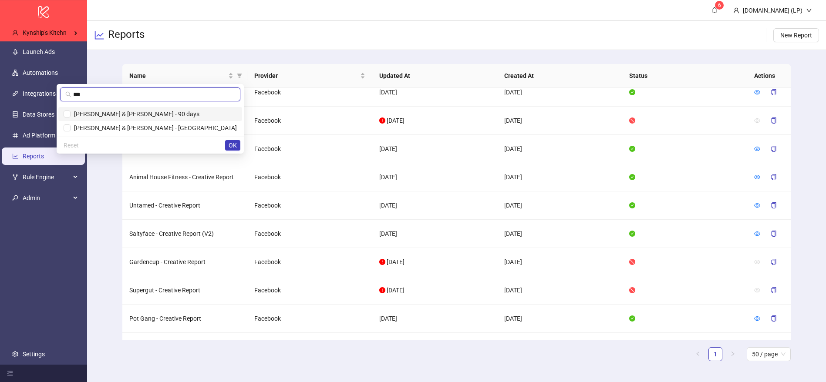
type input "***"
click at [199, 118] on span "Purdy & Figg - 90 days" at bounding box center [150, 114] width 173 height 10
click at [199, 127] on span "Purdy & Figg - UK" at bounding box center [154, 127] width 166 height 7
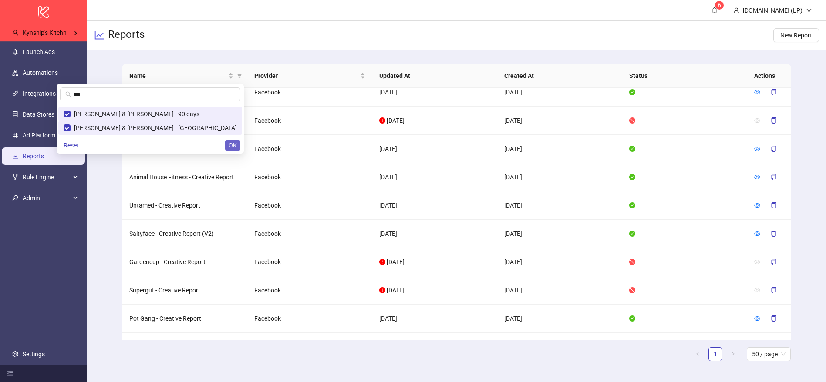
click at [230, 147] on span "OK" at bounding box center [232, 145] width 8 height 7
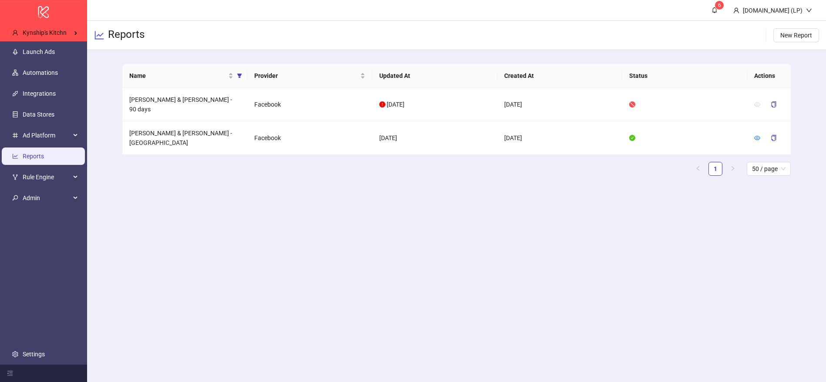
scroll to position [0, 0]
click at [757, 135] on icon "eye" at bounding box center [757, 138] width 6 height 6
click at [810, 39] on button "New Report" at bounding box center [796, 35] width 46 height 14
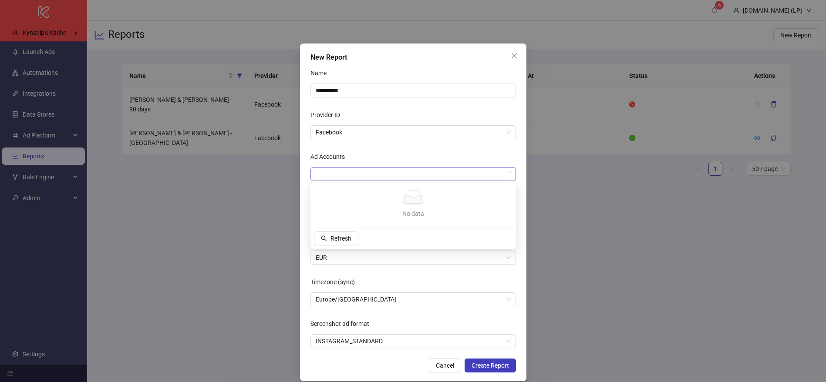
click at [381, 171] on div at bounding box center [408, 174] width 193 height 12
type input "***"
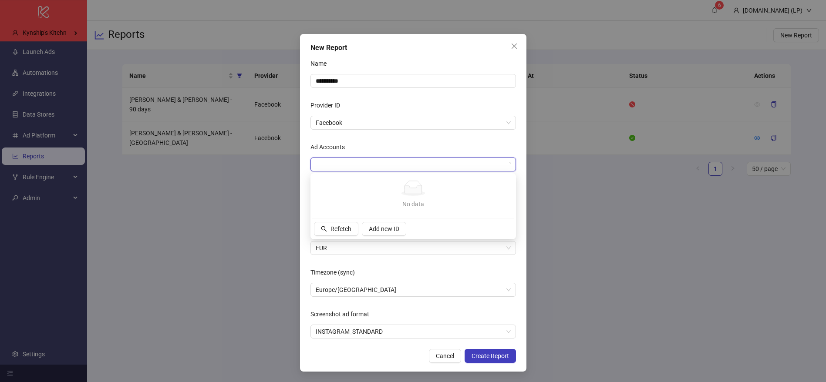
click at [400, 137] on form "**********" at bounding box center [412, 198] width 205 height 282
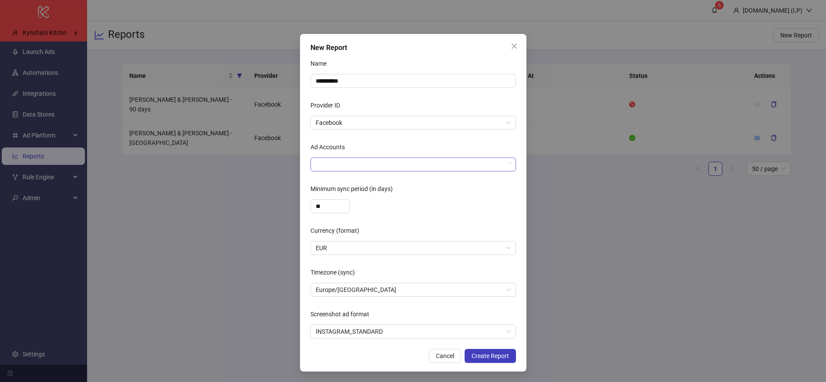
type input "***"
click at [353, 163] on div "***" at bounding box center [408, 164] width 193 height 12
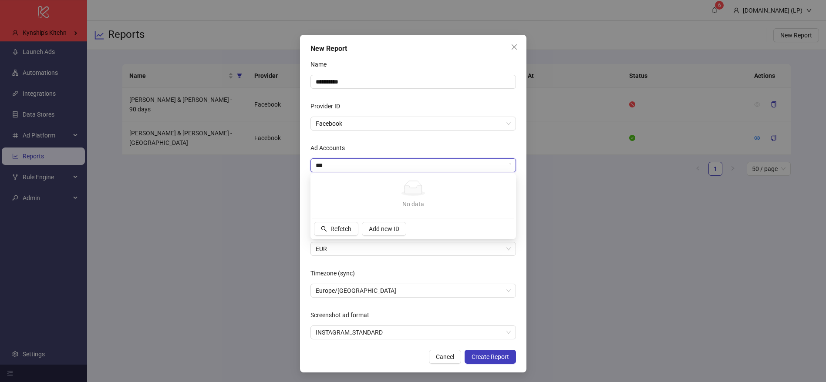
scroll to position [10, 0]
click at [346, 162] on div "pur" at bounding box center [408, 164] width 193 height 12
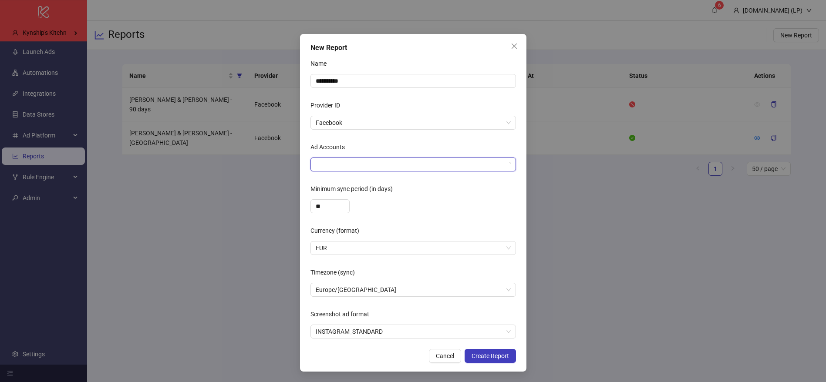
click at [346, 162] on div at bounding box center [408, 164] width 193 height 12
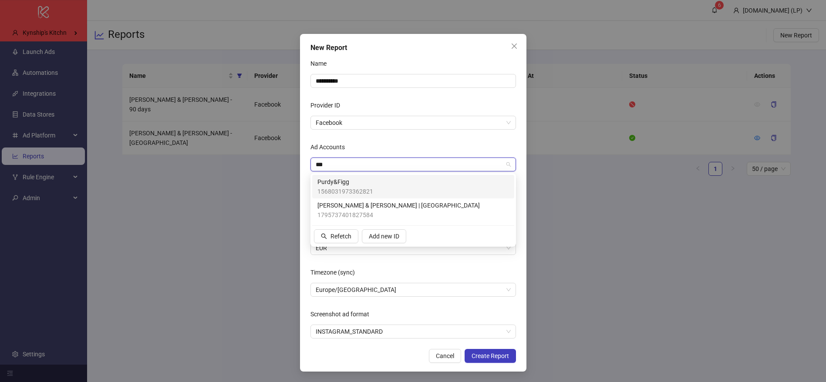
type input "***"
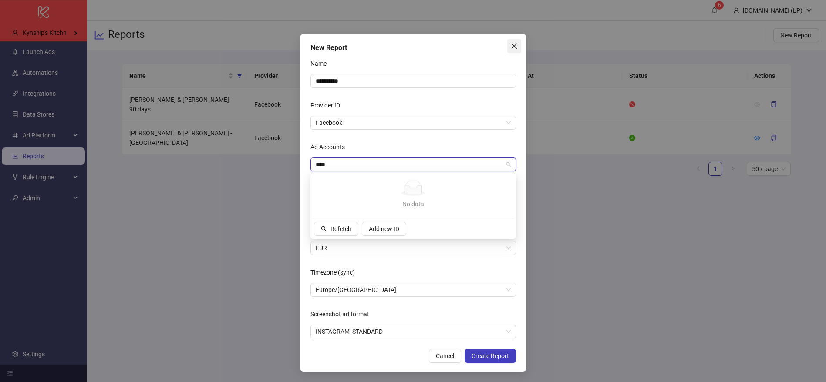
type input "***"
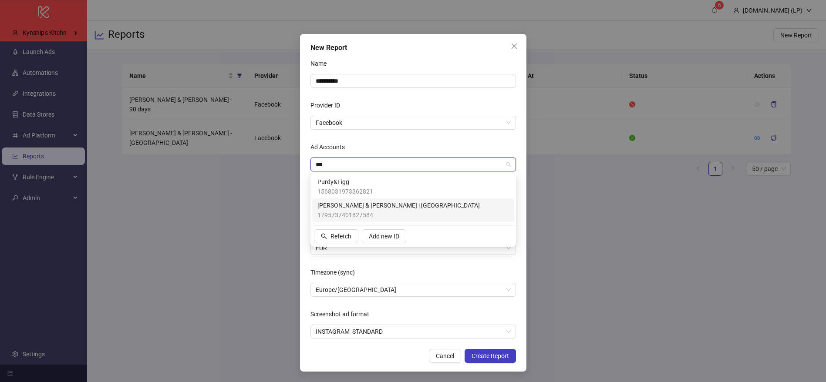
click at [346, 207] on span "[PERSON_NAME] & [PERSON_NAME] | [GEOGRAPHIC_DATA]" at bounding box center [398, 206] width 162 height 10
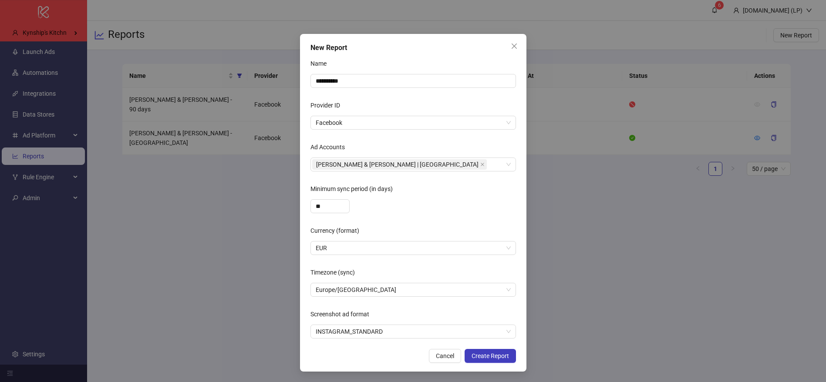
click at [377, 148] on div "Ad Accounts" at bounding box center [412, 148] width 205 height 17
click at [367, 81] on input "**********" at bounding box center [412, 81] width 205 height 14
click at [367, 80] on input "**********" at bounding box center [412, 81] width 205 height 14
click at [423, 68] on div "Name" at bounding box center [412, 65] width 205 height 17
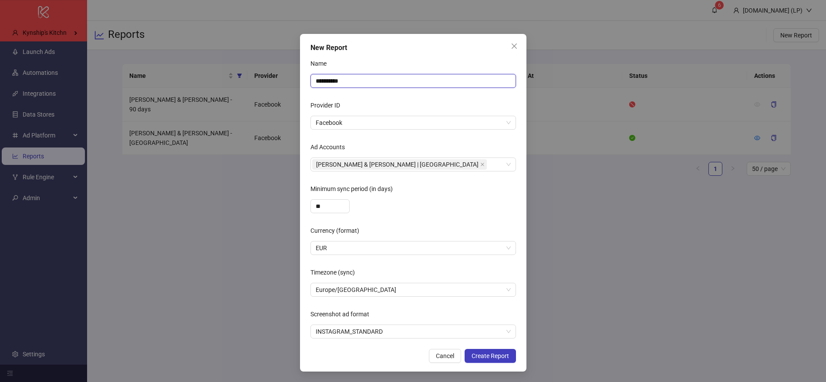
click at [374, 76] on input "**********" at bounding box center [412, 81] width 205 height 14
click at [370, 80] on input "**********" at bounding box center [412, 81] width 205 height 14
type input "**********"
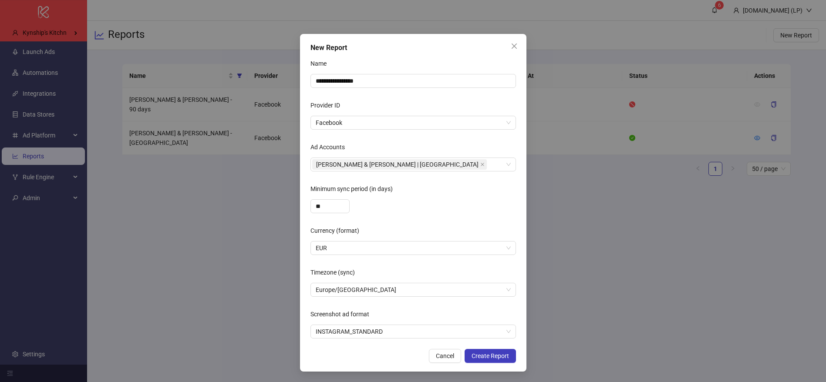
click at [417, 193] on div "Minimum sync period (in days)" at bounding box center [412, 190] width 205 height 17
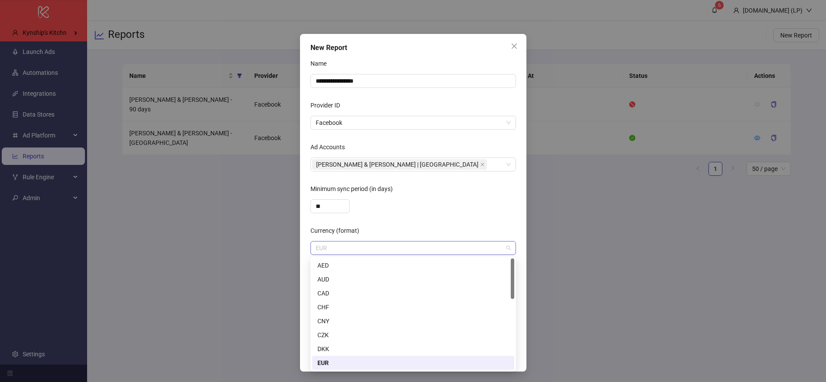
click at [388, 245] on span "EUR" at bounding box center [413, 248] width 195 height 13
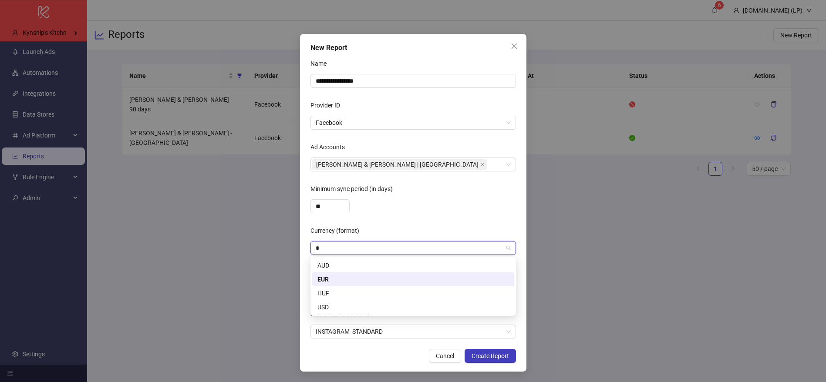
type input "**"
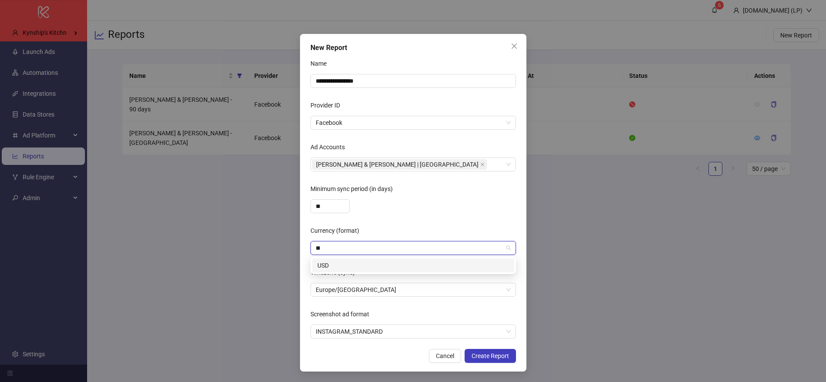
click at [374, 259] on div "USD" at bounding box center [413, 266] width 202 height 14
click at [350, 290] on span "Europe/[GEOGRAPHIC_DATA]" at bounding box center [413, 289] width 195 height 13
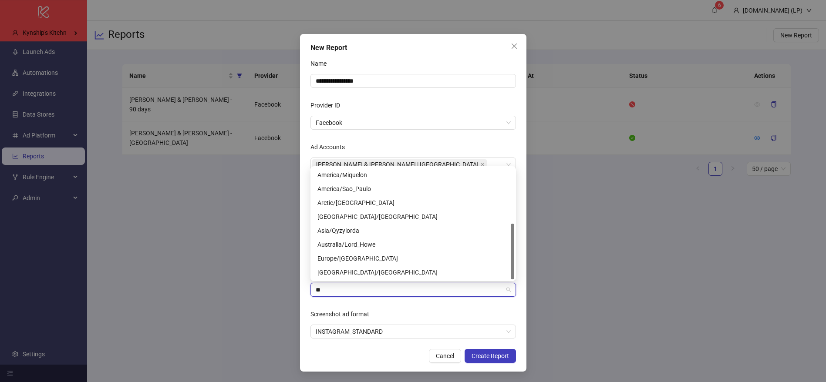
scroll to position [0, 0]
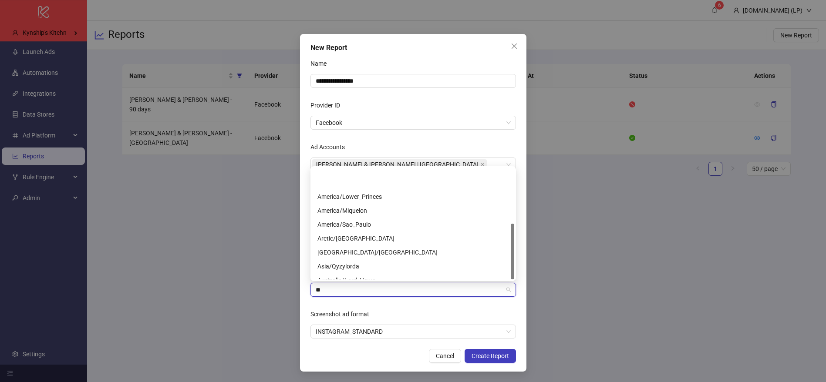
type input "***"
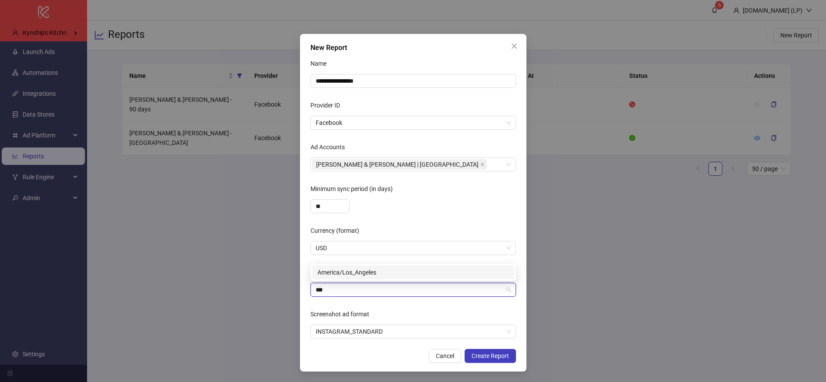
click at [350, 276] on div "America/Los_Angeles" at bounding box center [412, 273] width 191 height 10
click at [349, 333] on span "INSTAGRAM_STANDARD" at bounding box center [413, 331] width 195 height 13
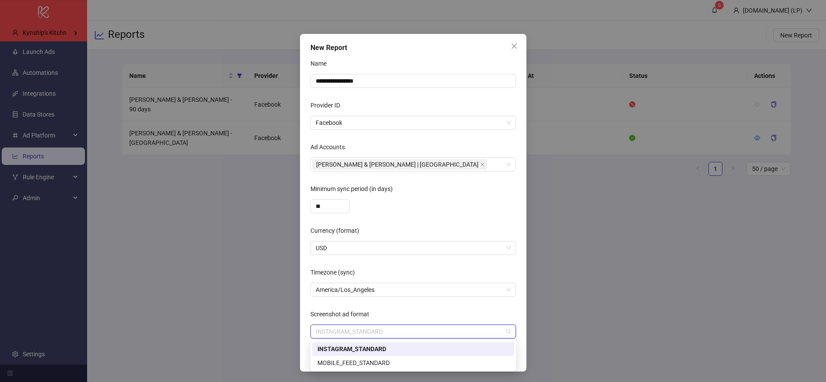
click at [459, 307] on div "Screenshot ad format" at bounding box center [412, 315] width 205 height 17
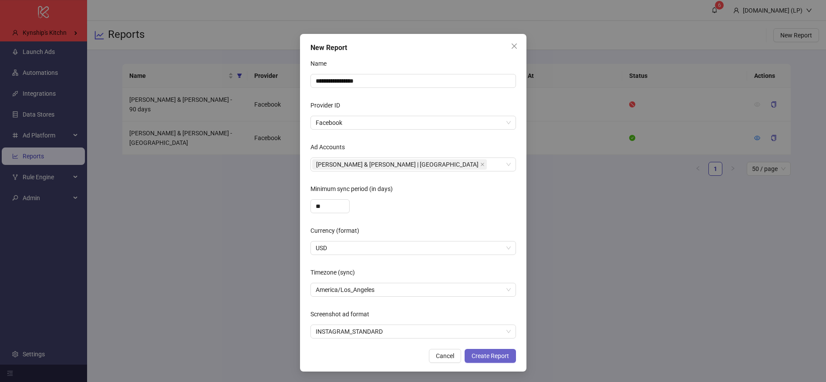
click at [494, 352] on button "Create Report" at bounding box center [489, 356] width 51 height 14
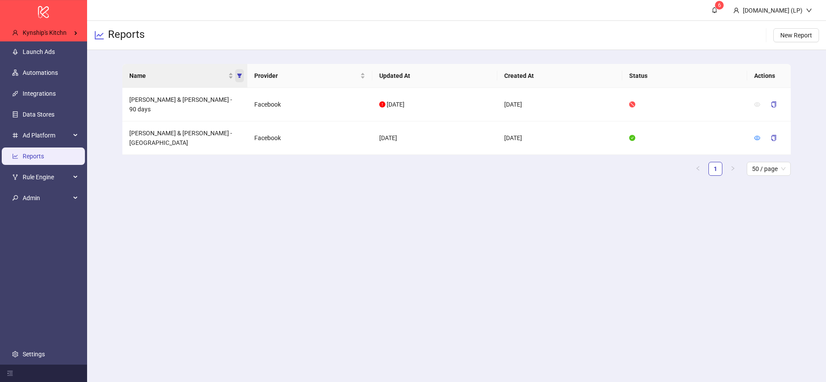
click at [237, 74] on icon "filter" at bounding box center [239, 75] width 5 height 5
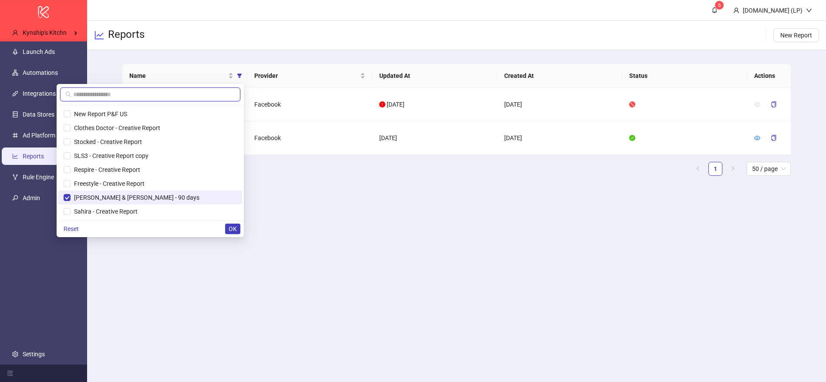
click at [175, 95] on input "text" at bounding box center [154, 95] width 162 height 10
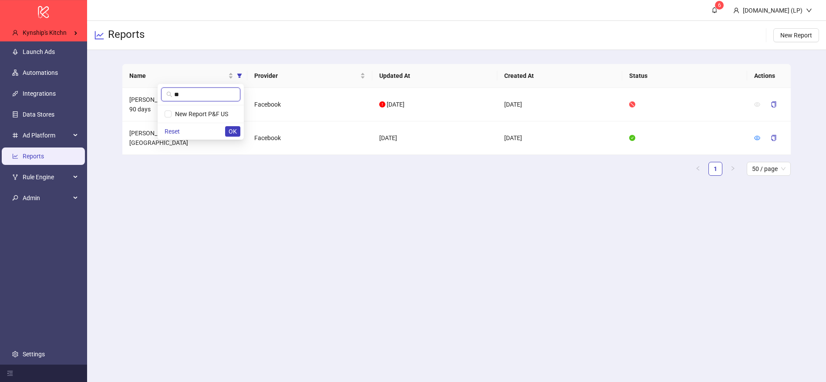
type input "**"
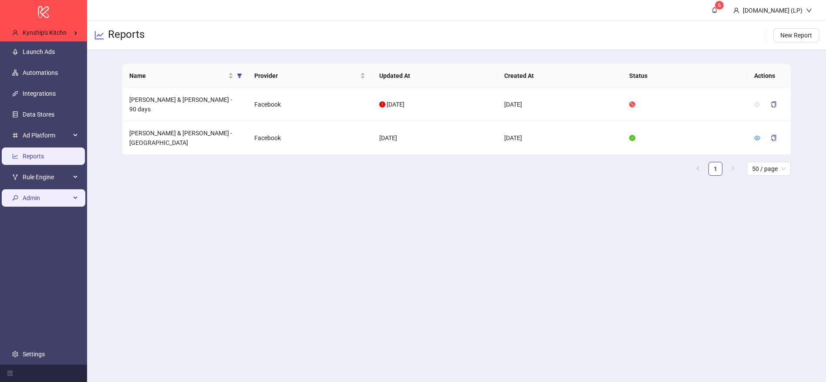
click at [48, 197] on span "Admin" at bounding box center [47, 197] width 48 height 17
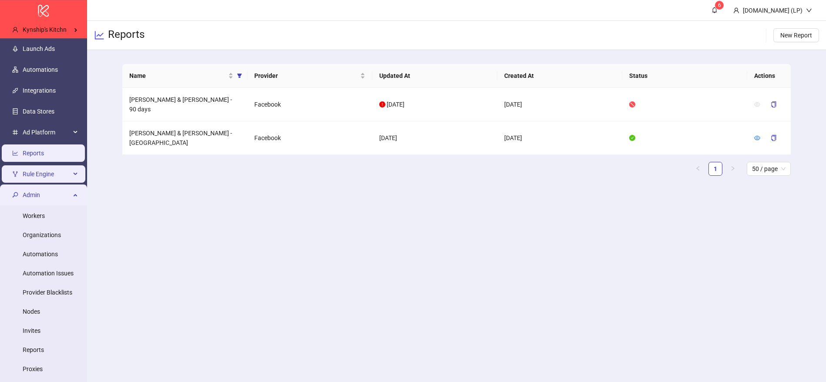
click at [57, 170] on span "Rule Engine" at bounding box center [47, 173] width 48 height 17
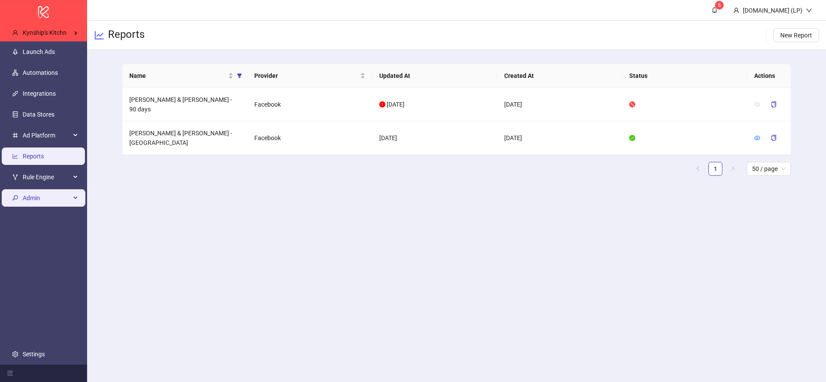
click at [47, 203] on span "Admin" at bounding box center [47, 197] width 48 height 17
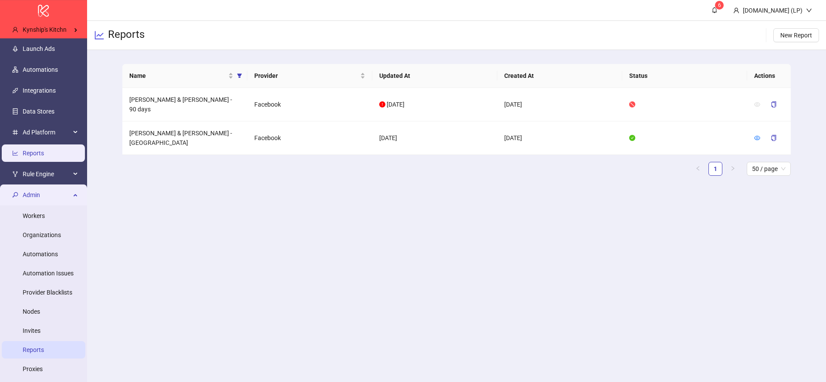
click at [29, 347] on link "Reports" at bounding box center [33, 349] width 21 height 7
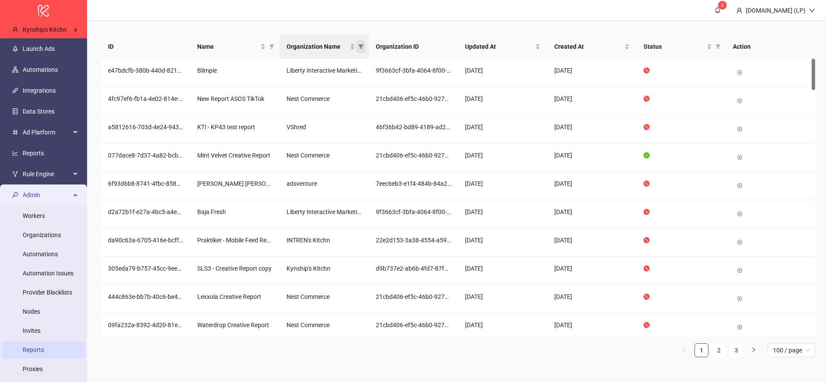
click at [359, 44] on icon "filter" at bounding box center [360, 46] width 5 height 5
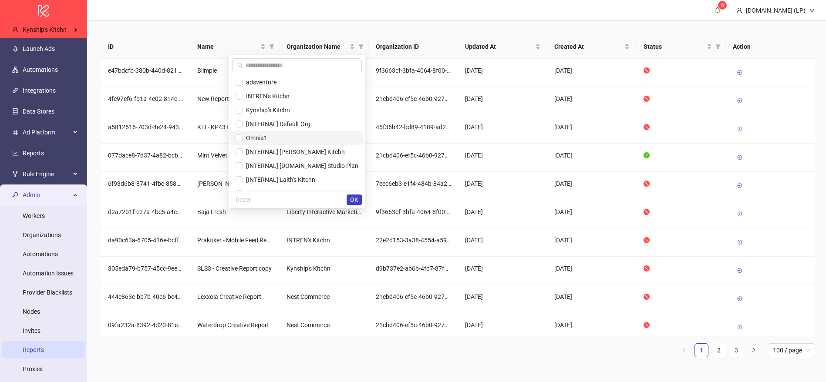
scroll to position [43, 0]
click at [282, 67] on input "text" at bounding box center [300, 65] width 111 height 10
click at [282, 117] on li "Kynship's Kitchn" at bounding box center [296, 111] width 133 height 14
click at [353, 199] on span "OK" at bounding box center [354, 199] width 8 height 7
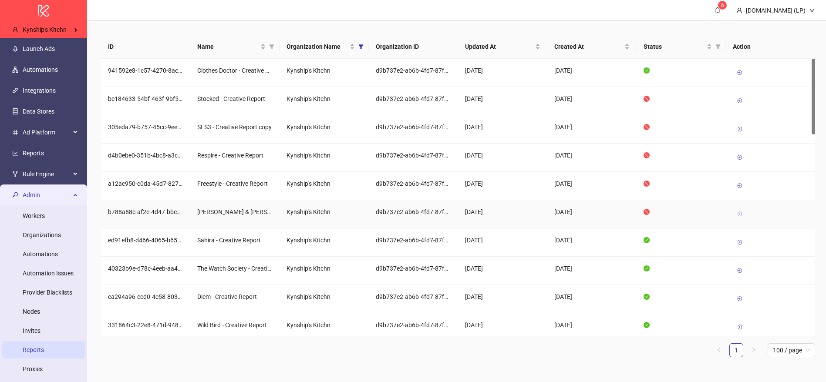
click at [737, 216] on icon at bounding box center [739, 214] width 6 height 6
click at [42, 157] on link "Reports" at bounding box center [33, 153] width 21 height 7
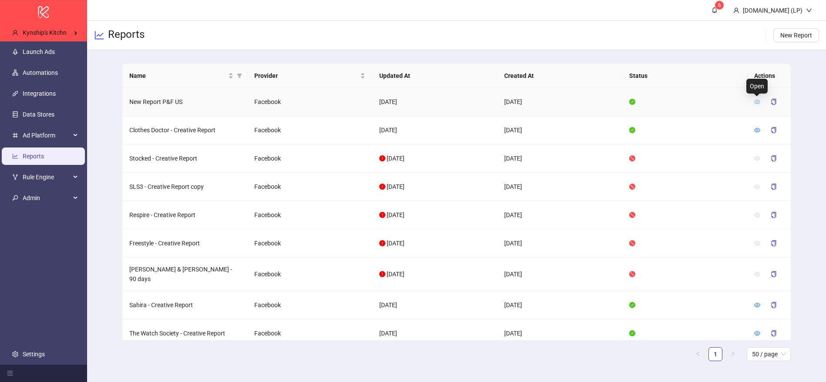
click at [759, 103] on icon "eye" at bounding box center [757, 102] width 6 height 6
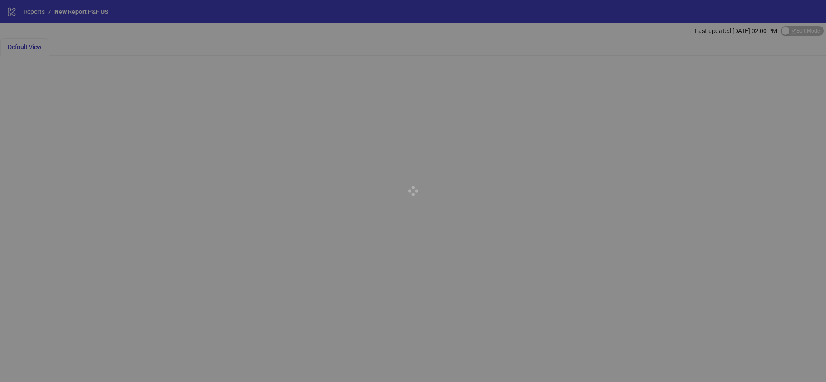
click at [789, 35] on div at bounding box center [413, 191] width 826 height 382
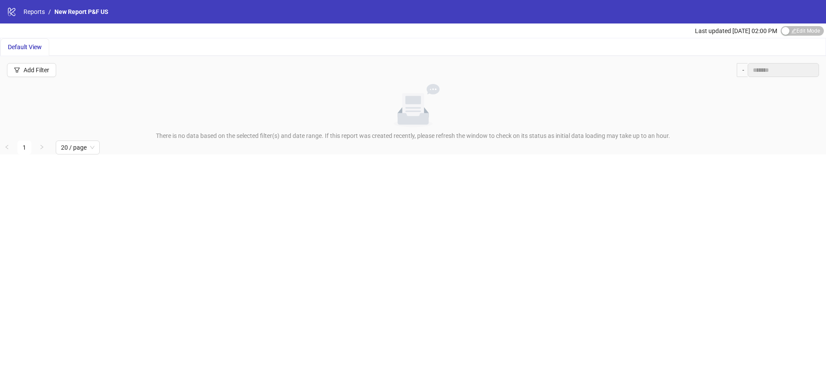
click at [803, 32] on span "Edit Mode Edit Mode" at bounding box center [801, 31] width 43 height 10
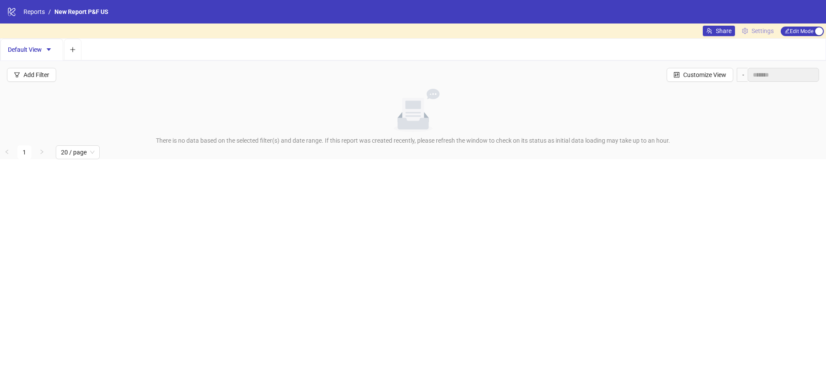
click at [772, 30] on span "Settings" at bounding box center [762, 31] width 22 height 10
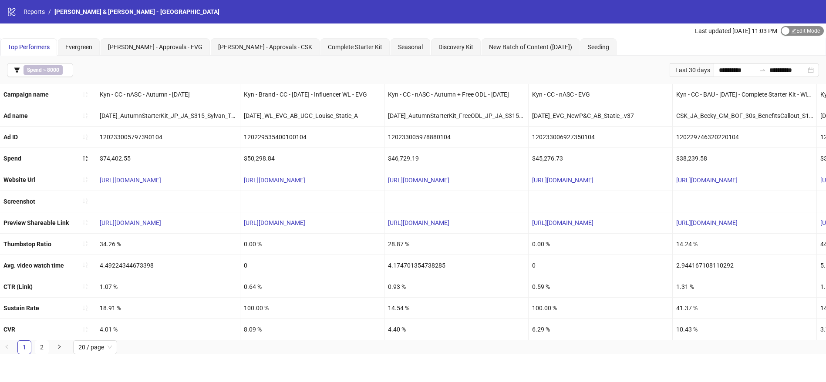
click at [793, 32] on span "Edit Mode Edit Mode" at bounding box center [801, 31] width 43 height 10
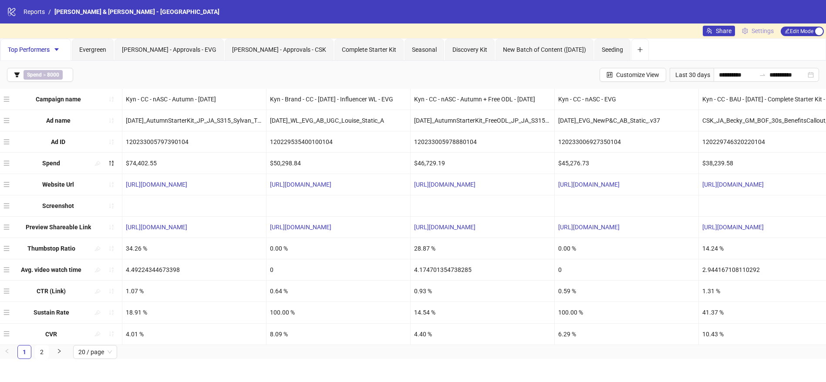
click at [748, 34] on link "Settings" at bounding box center [757, 31] width 39 height 10
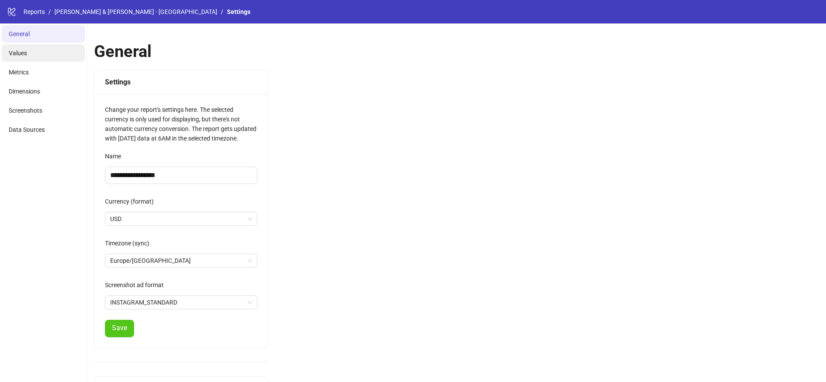
click at [31, 46] on li "Values" at bounding box center [43, 52] width 83 height 17
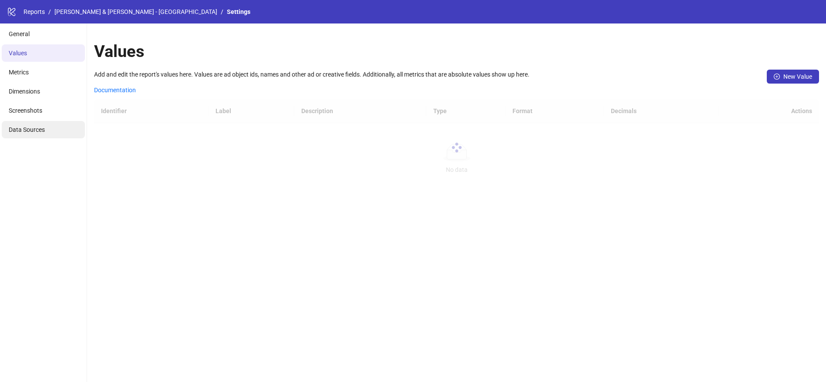
click at [18, 124] on li "Data Sources" at bounding box center [43, 129] width 83 height 17
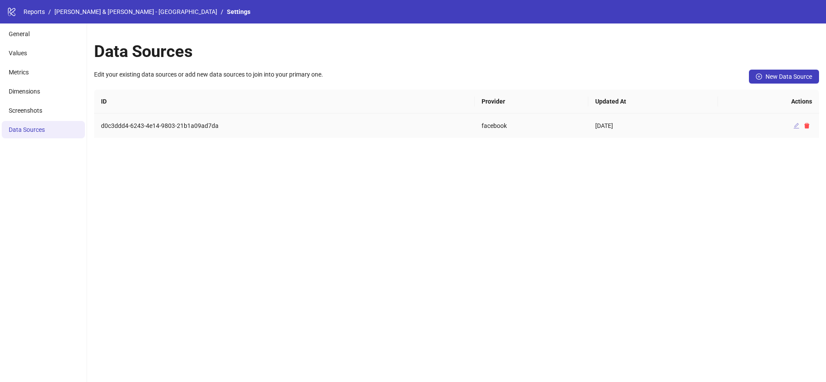
click at [795, 125] on icon "edit" at bounding box center [796, 126] width 6 height 6
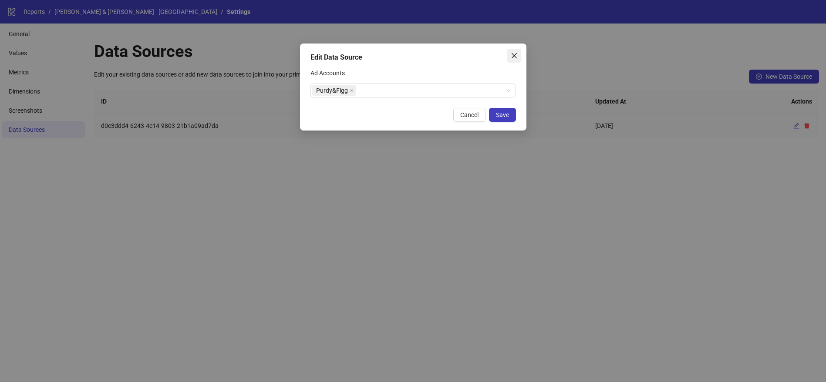
click at [509, 52] on span "Close" at bounding box center [514, 55] width 14 height 7
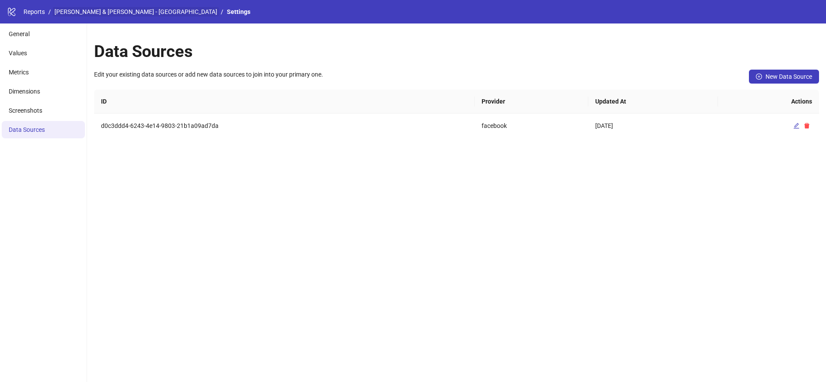
click at [72, 7] on link "[PERSON_NAME] & [PERSON_NAME] - [GEOGRAPHIC_DATA]" at bounding box center [136, 12] width 166 height 10
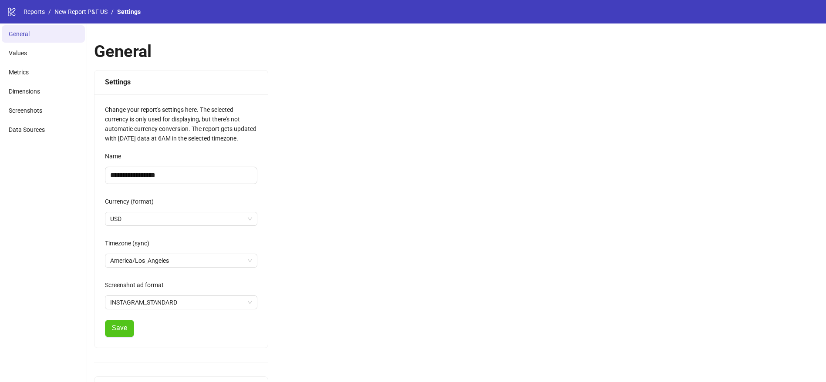
scroll to position [86, 0]
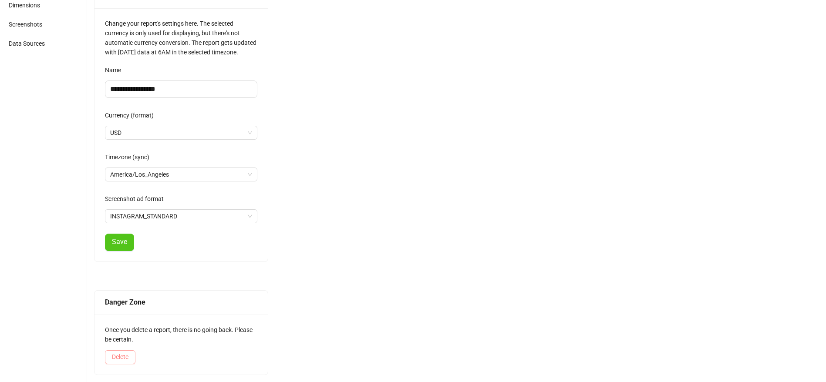
click at [108, 359] on button "Delete" at bounding box center [120, 357] width 30 height 14
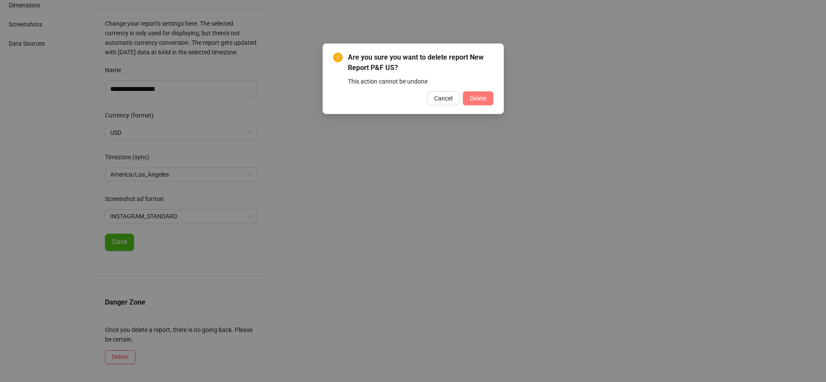
click at [465, 103] on button "Delete" at bounding box center [478, 98] width 30 height 14
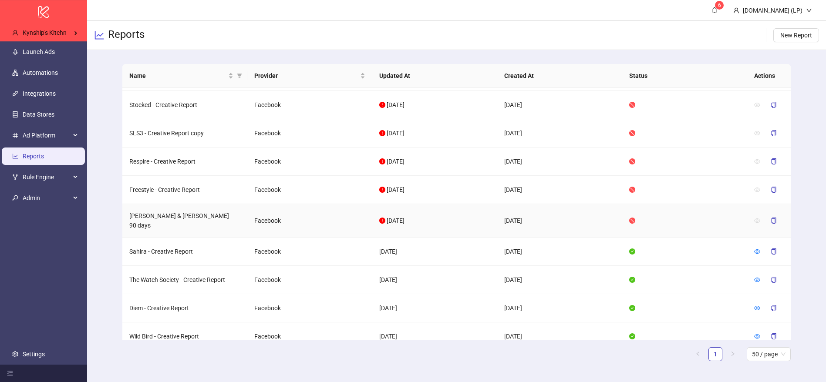
scroll to position [26, 0]
click at [773, 218] on icon "copy" at bounding box center [773, 220] width 6 height 6
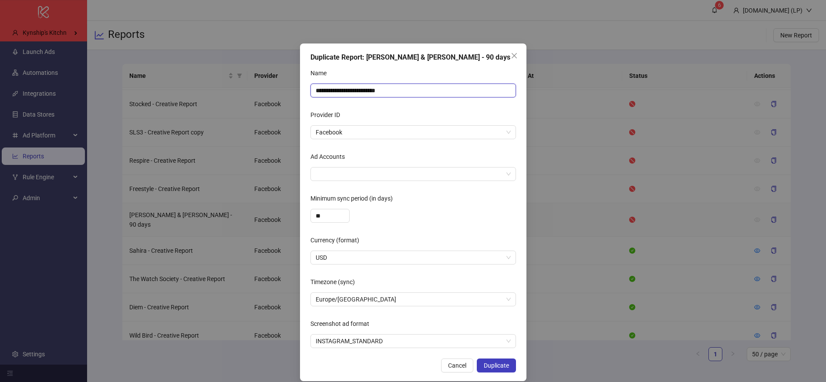
click at [351, 92] on input "**********" at bounding box center [412, 91] width 205 height 14
click at [341, 171] on div at bounding box center [408, 174] width 193 height 12
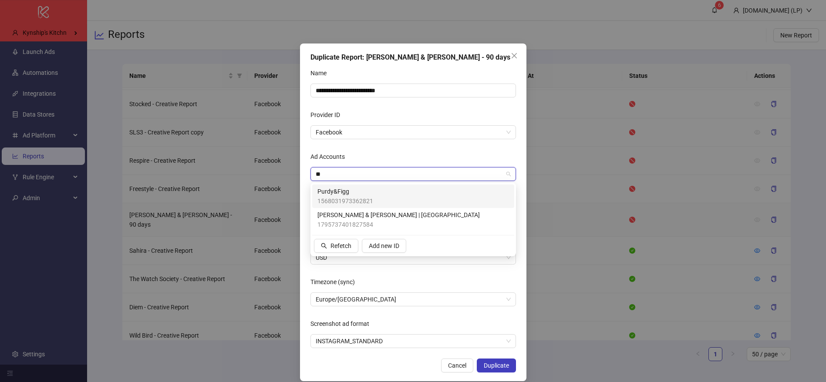
type input "***"
click at [342, 210] on span "[PERSON_NAME] & [PERSON_NAME] | [GEOGRAPHIC_DATA]" at bounding box center [398, 215] width 162 height 10
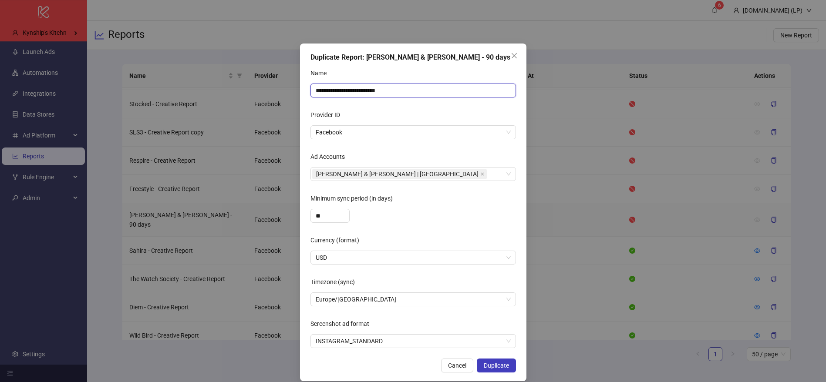
drag, startPoint x: 353, startPoint y: 90, endPoint x: 431, endPoint y: 93, distance: 78.4
click at [431, 93] on input "**********" at bounding box center [412, 91] width 205 height 14
type input "**********"
click at [405, 221] on div "**" at bounding box center [412, 216] width 205 height 14
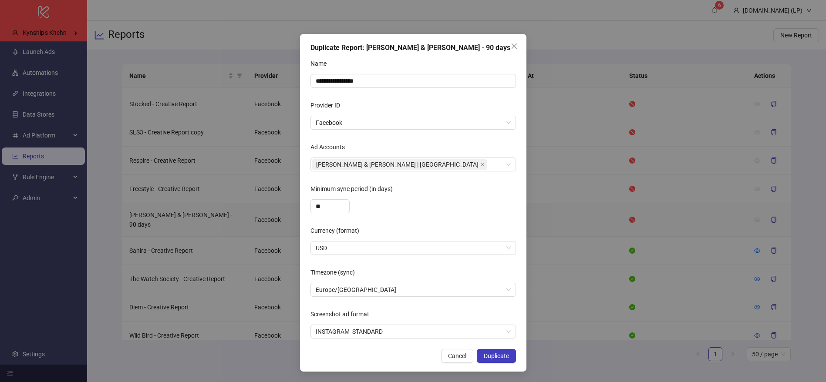
click at [367, 299] on form "**********" at bounding box center [412, 198] width 205 height 282
click at [371, 291] on span "Europe/[GEOGRAPHIC_DATA]" at bounding box center [413, 289] width 195 height 13
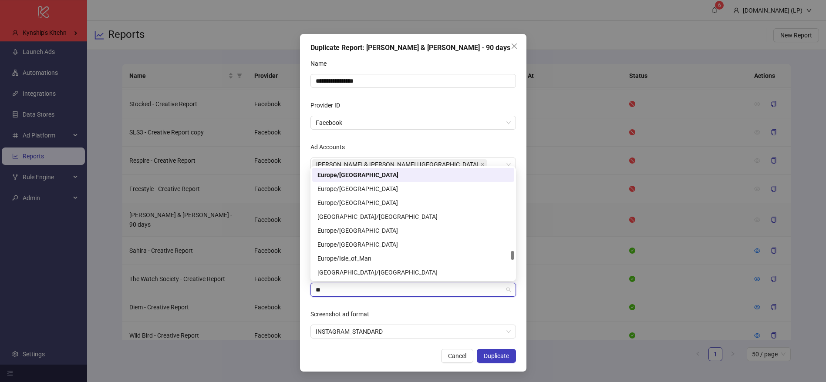
scroll to position [111, 0]
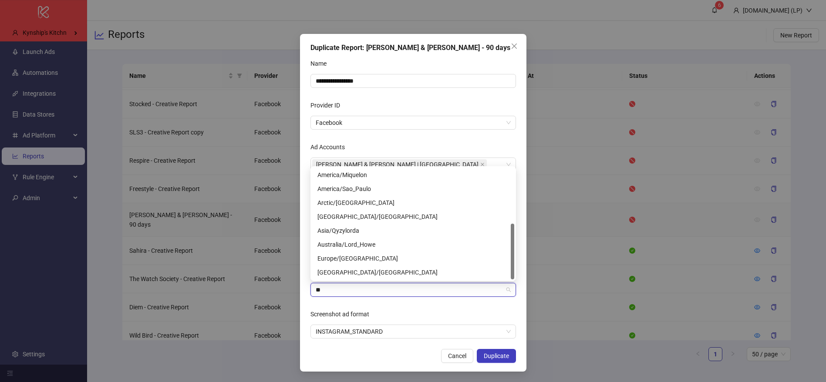
type input "***"
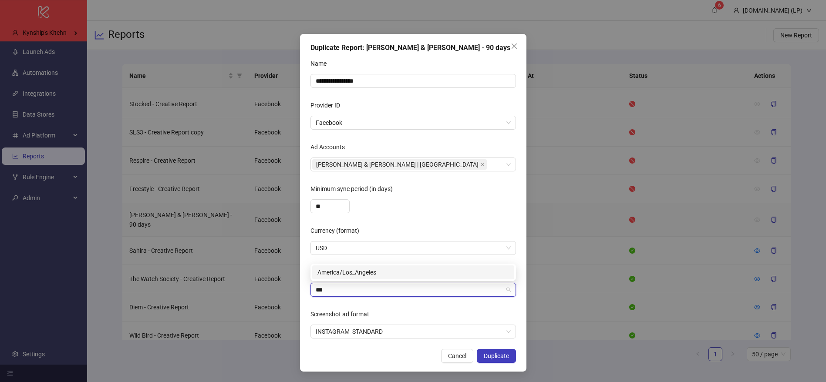
click at [328, 272] on div "America/Los_Angeles" at bounding box center [412, 273] width 191 height 10
click at [426, 320] on div "Screenshot ad format" at bounding box center [412, 315] width 205 height 17
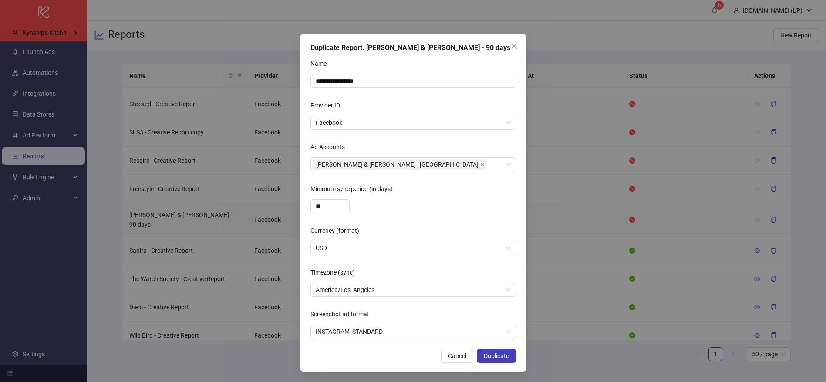
click at [504, 363] on div "**********" at bounding box center [413, 203] width 226 height 338
click at [507, 361] on button "Duplicate" at bounding box center [496, 356] width 39 height 14
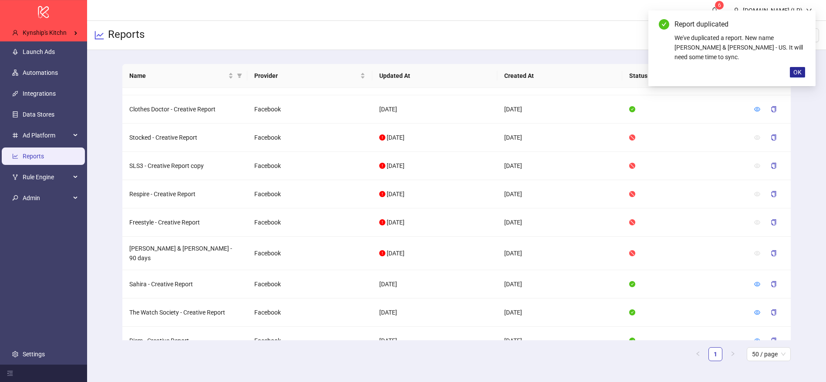
click at [800, 69] on span "OK" at bounding box center [797, 72] width 8 height 7
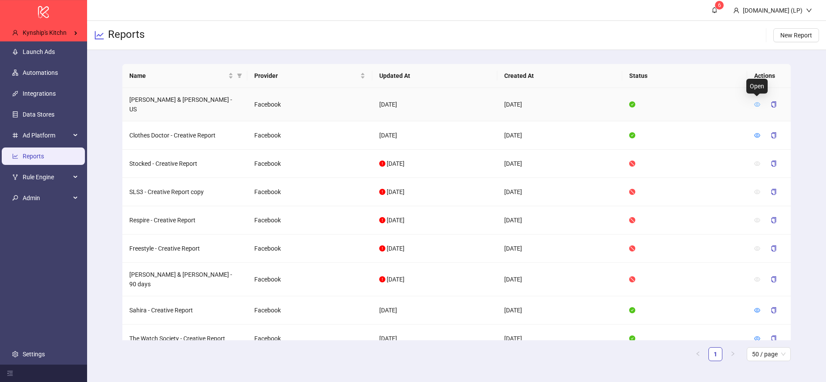
click at [756, 103] on icon "eye" at bounding box center [757, 104] width 6 height 4
